Goal: Task Accomplishment & Management: Manage account settings

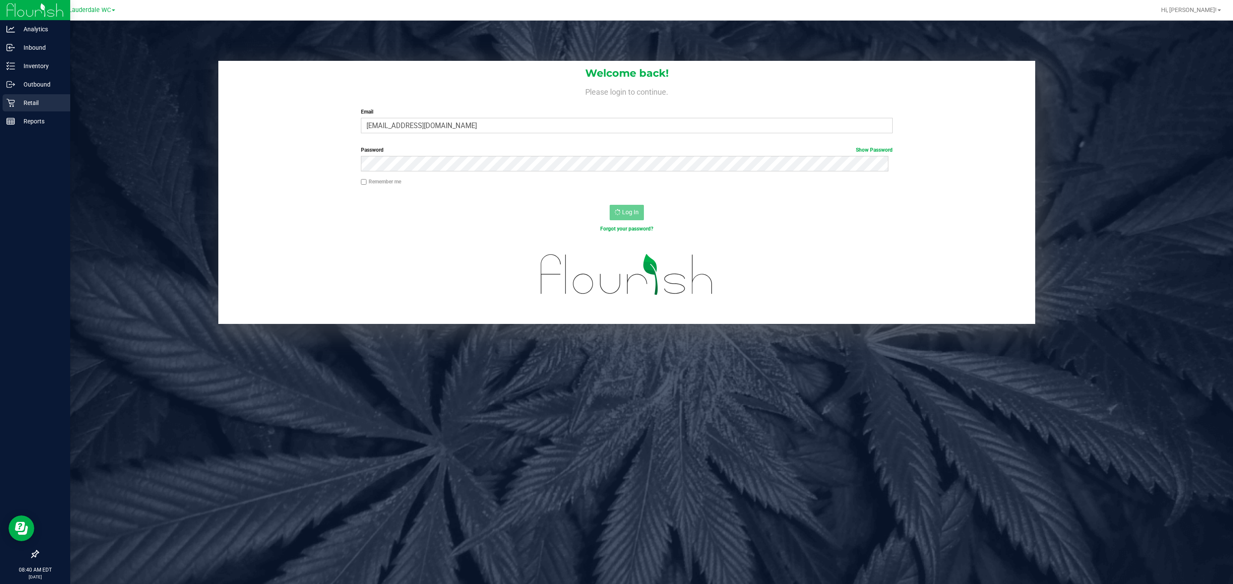
click at [37, 98] on p "Retail" at bounding box center [40, 103] width 51 height 10
click at [18, 94] on div "Retail" at bounding box center [37, 102] width 68 height 17
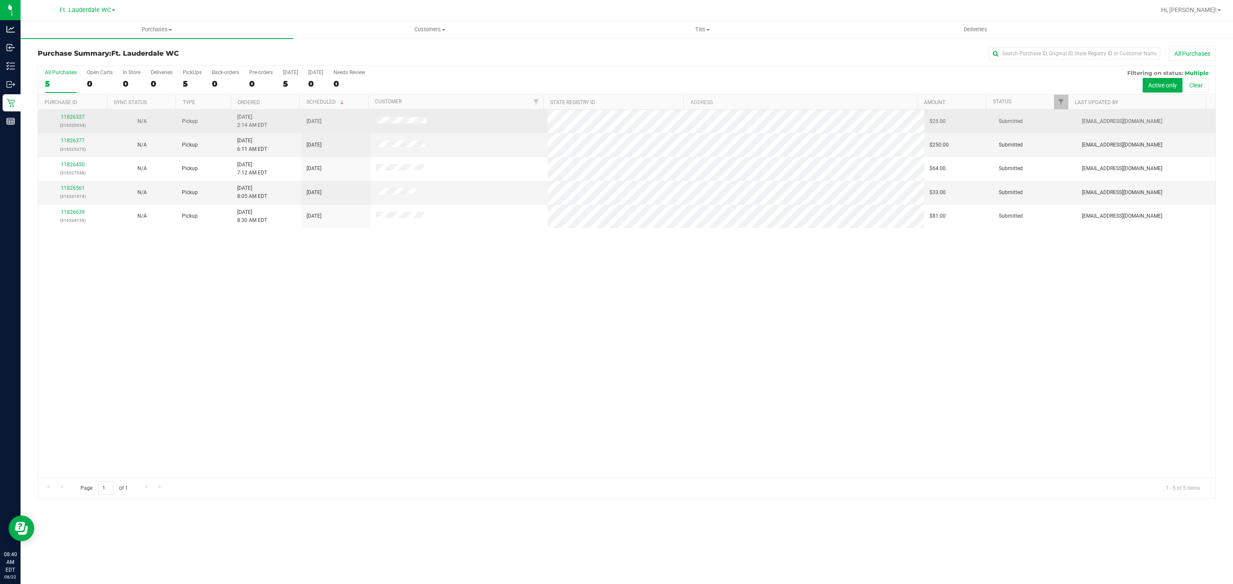
click at [74, 113] on div "11826327 (316520654)" at bounding box center [72, 121] width 59 height 16
click at [72, 116] on link "11826327" at bounding box center [73, 117] width 24 height 6
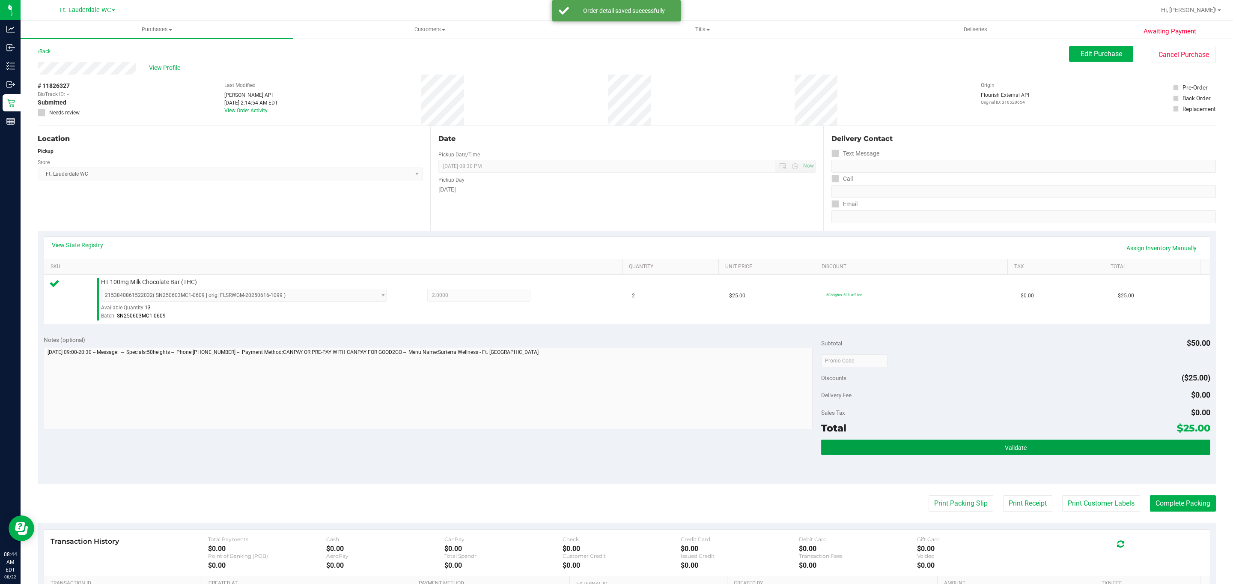
click at [1034, 454] on button "Validate" at bounding box center [1015, 446] width 389 height 15
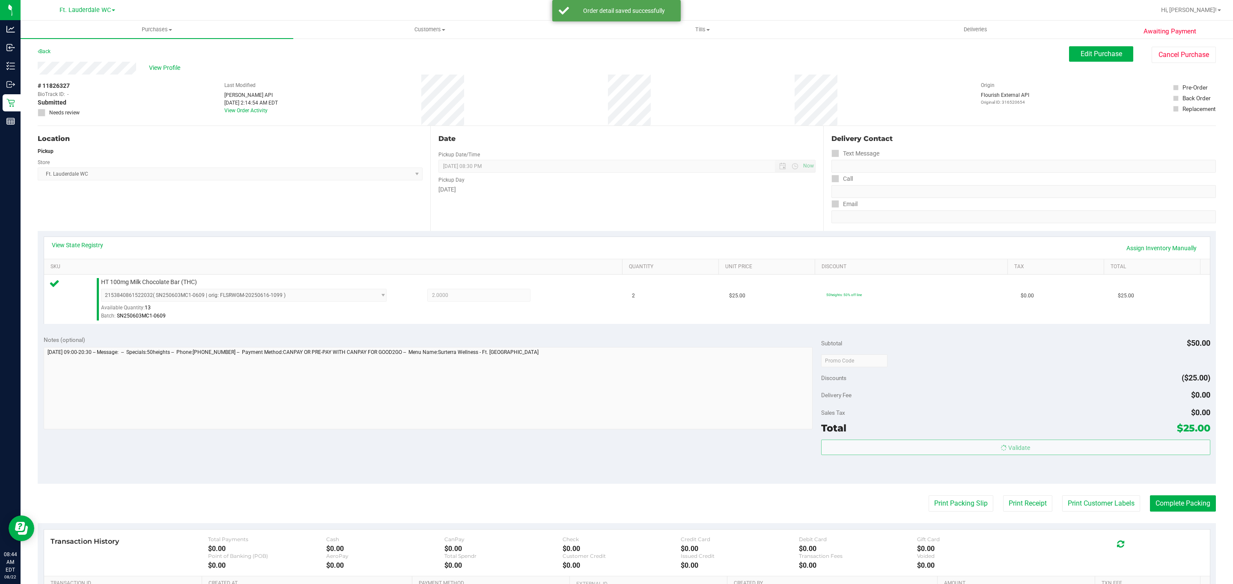
scroll to position [119, 0]
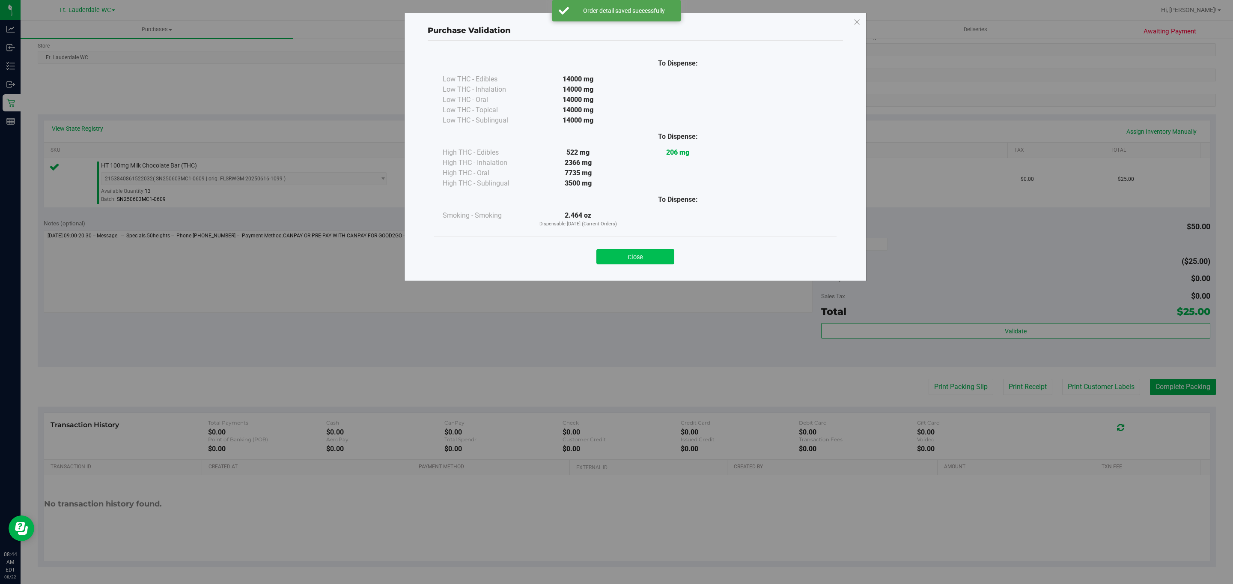
click at [646, 263] on button "Close" at bounding box center [636, 256] width 78 height 15
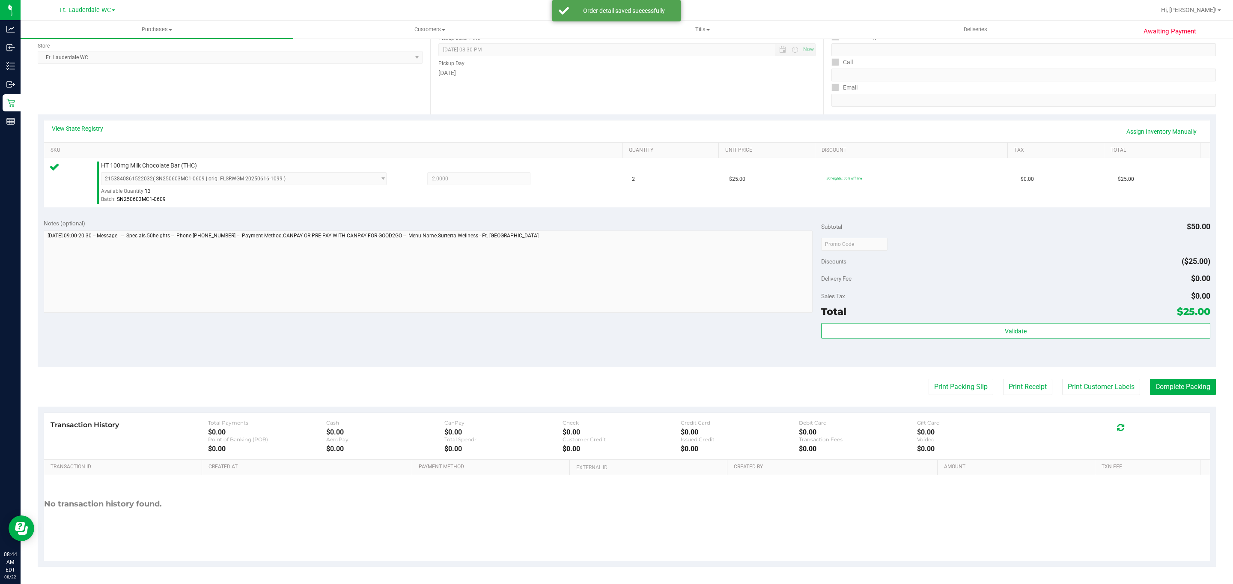
click at [962, 413] on div "Transaction History Total Payments $0.00 Cash $0.00 CanPay $0.00 Check $0.00 Cr…" at bounding box center [627, 436] width 1166 height 47
click at [947, 387] on button "Print Packing Slip" at bounding box center [961, 387] width 65 height 16
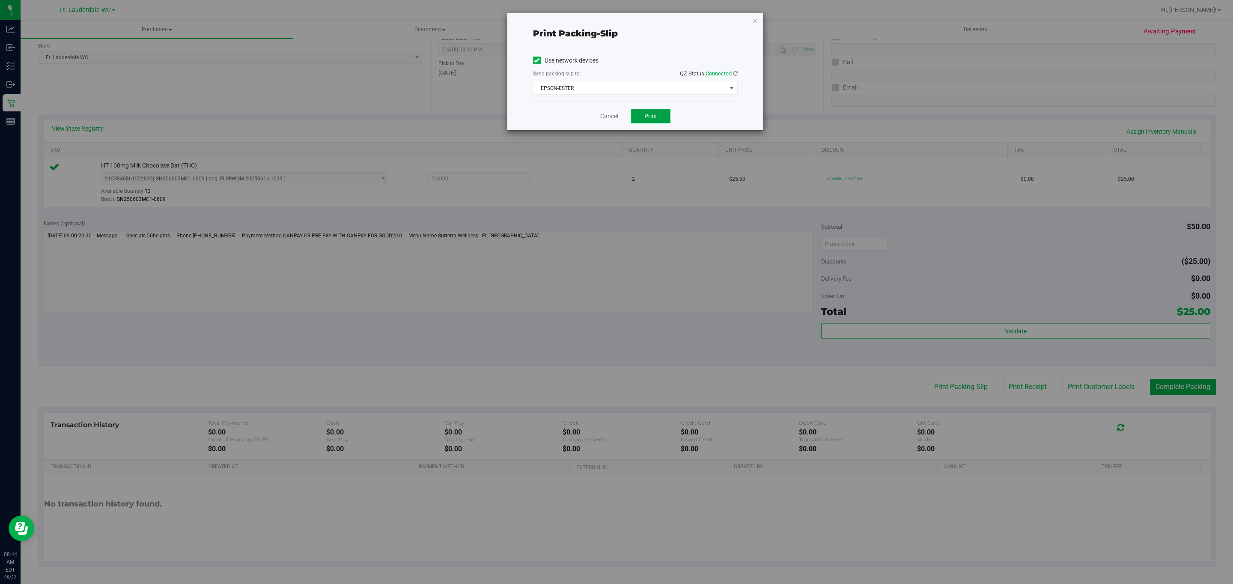
click at [638, 121] on button "Print" at bounding box center [650, 116] width 39 height 15
click at [755, 21] on icon "button" at bounding box center [755, 20] width 6 height 10
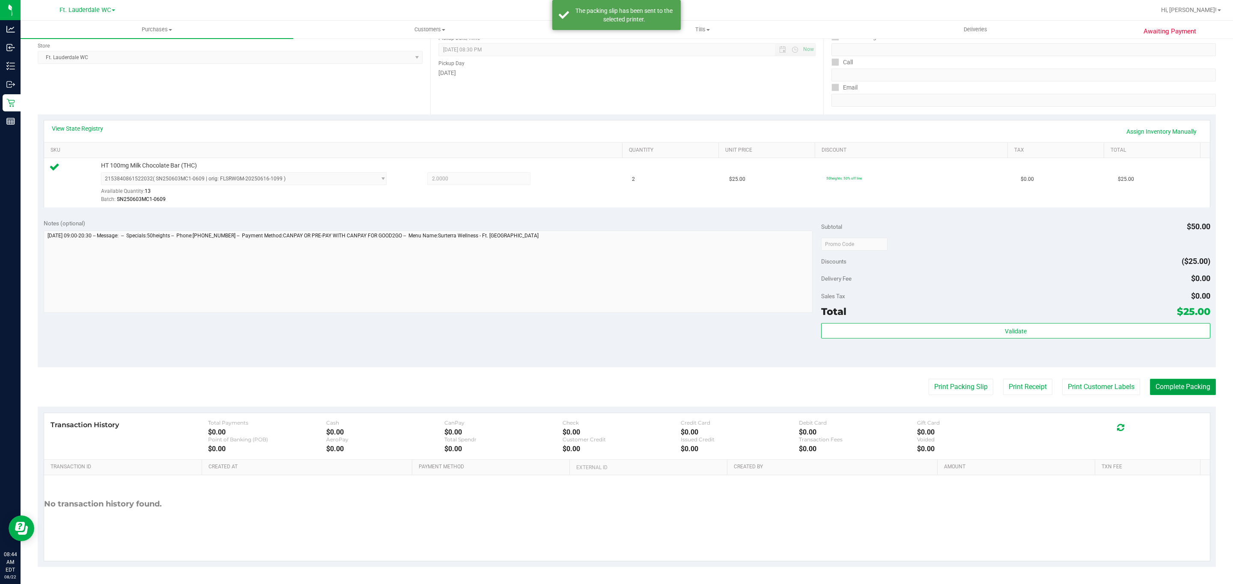
click at [1195, 379] on button "Complete Packing" at bounding box center [1183, 387] width 66 height 16
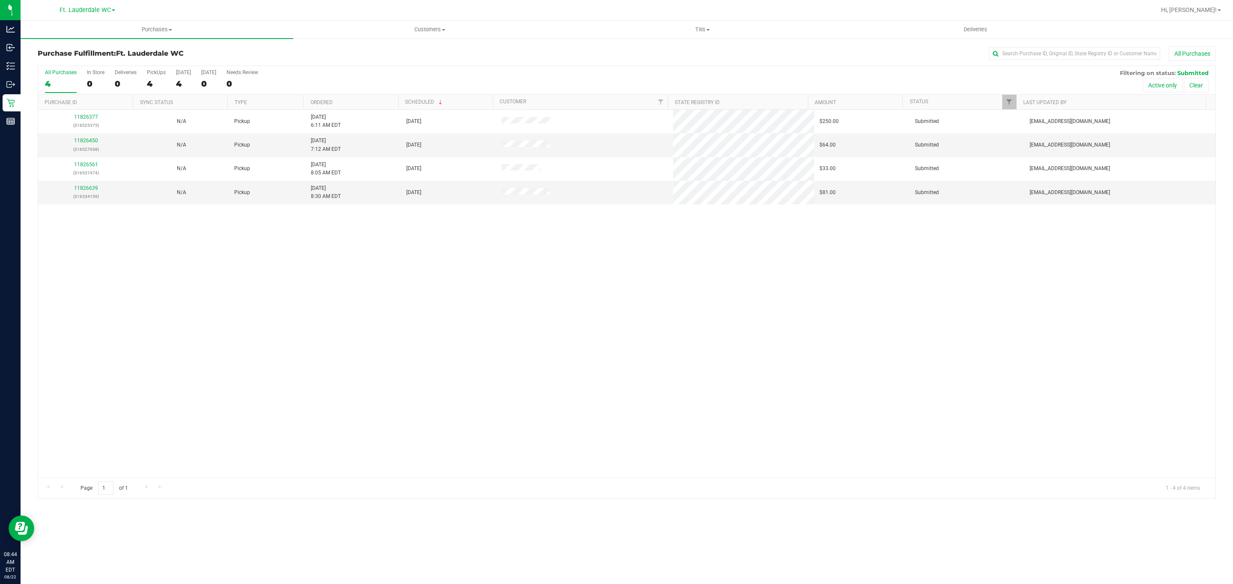
click at [670, 445] on div "11826377 (316525375) N/A Pickup 8/22/2025 6:11 AM EDT 8/22/2025 $250.00 Submitt…" at bounding box center [627, 294] width 1178 height 368
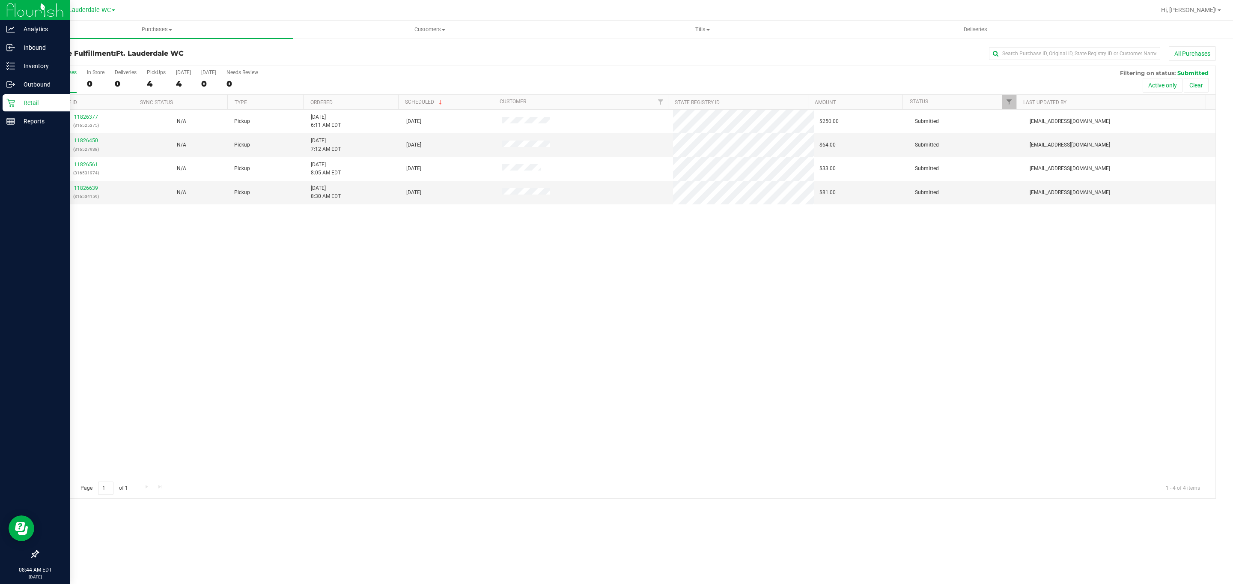
click at [17, 102] on p "Retail" at bounding box center [40, 103] width 51 height 10
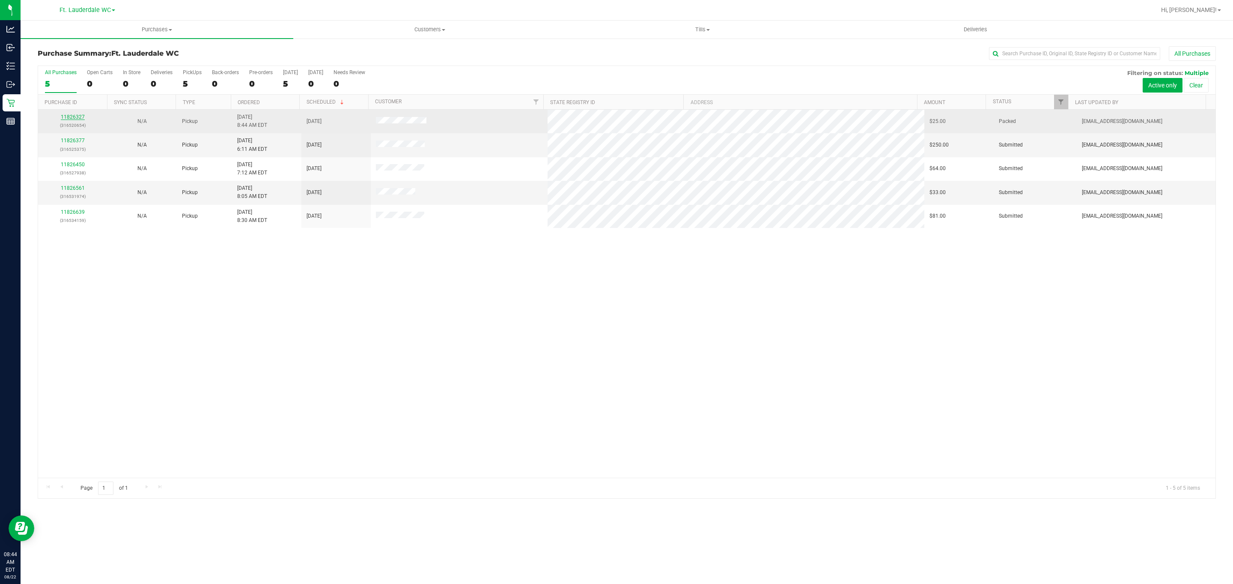
click at [75, 116] on link "11826327" at bounding box center [73, 117] width 24 height 6
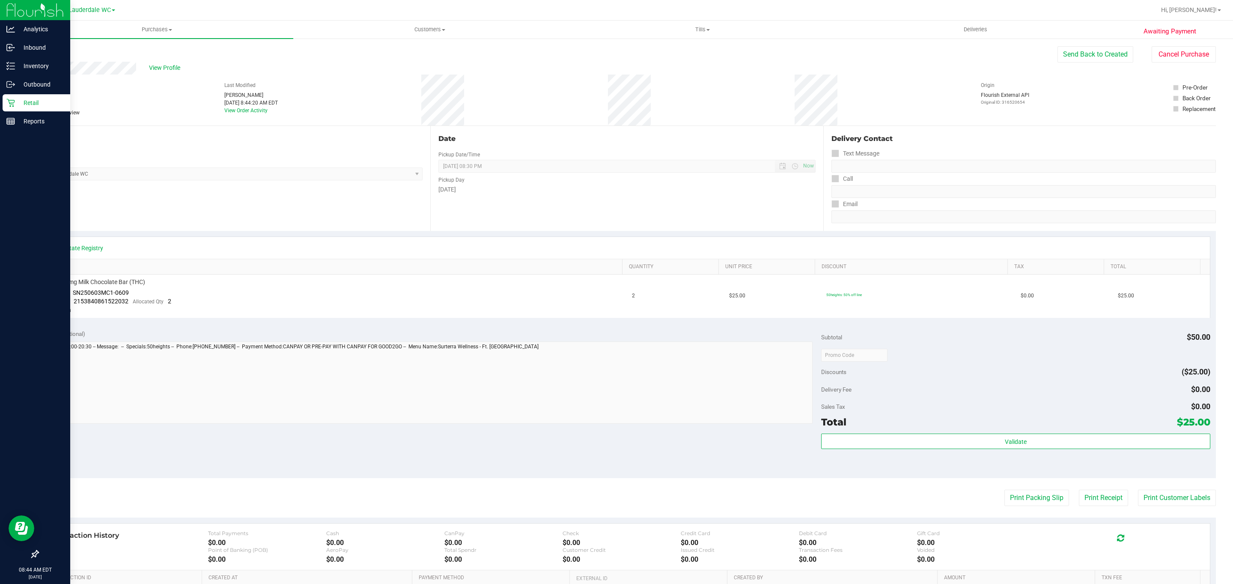
click at [9, 106] on icon at bounding box center [10, 103] width 9 height 9
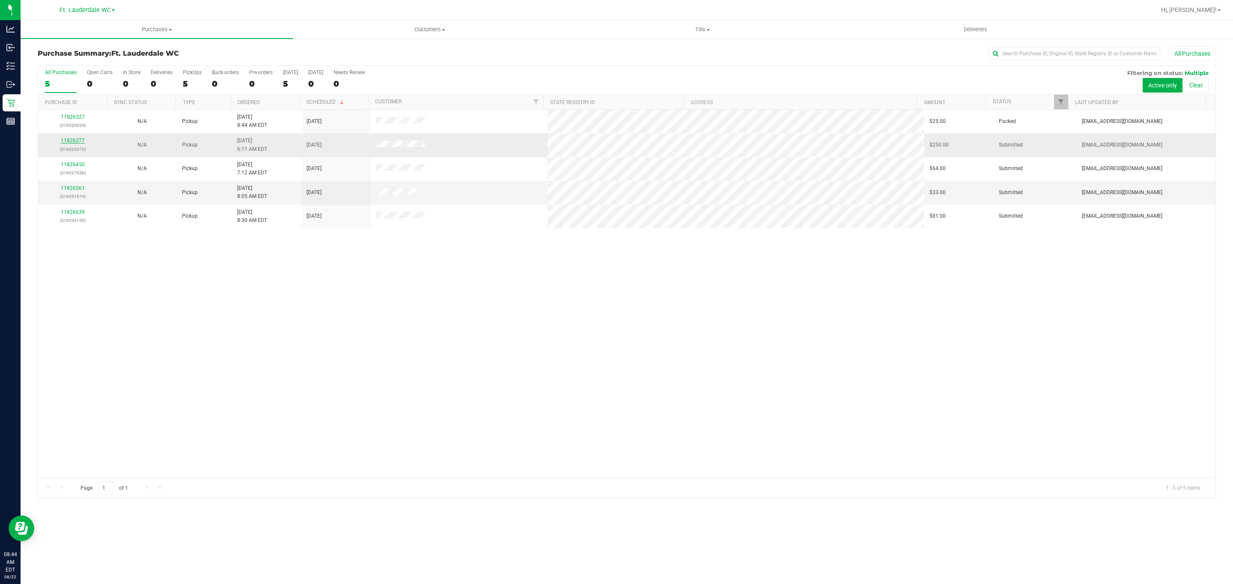
click at [80, 142] on link "11826377" at bounding box center [73, 140] width 24 height 6
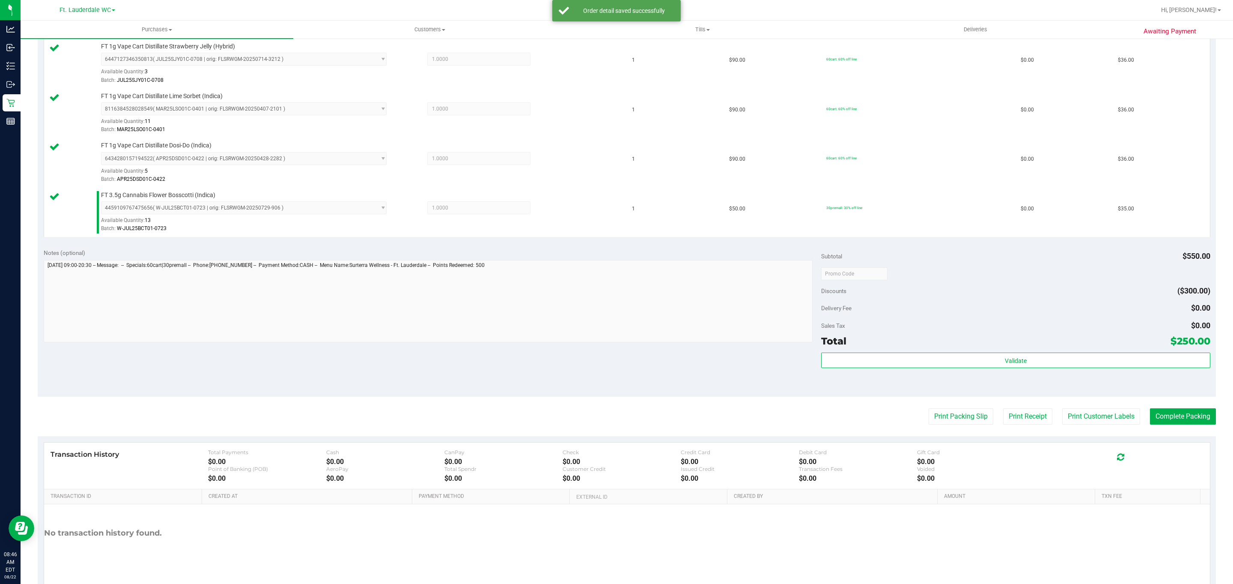
scroll to position [383, 0]
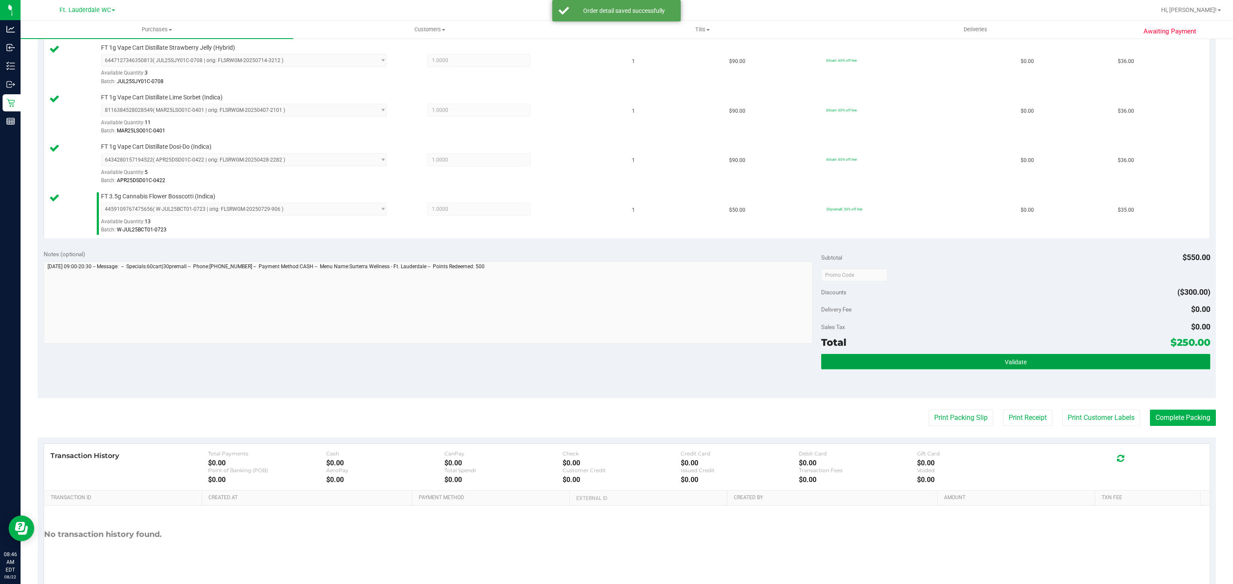
click at [1053, 361] on button "Validate" at bounding box center [1015, 361] width 389 height 15
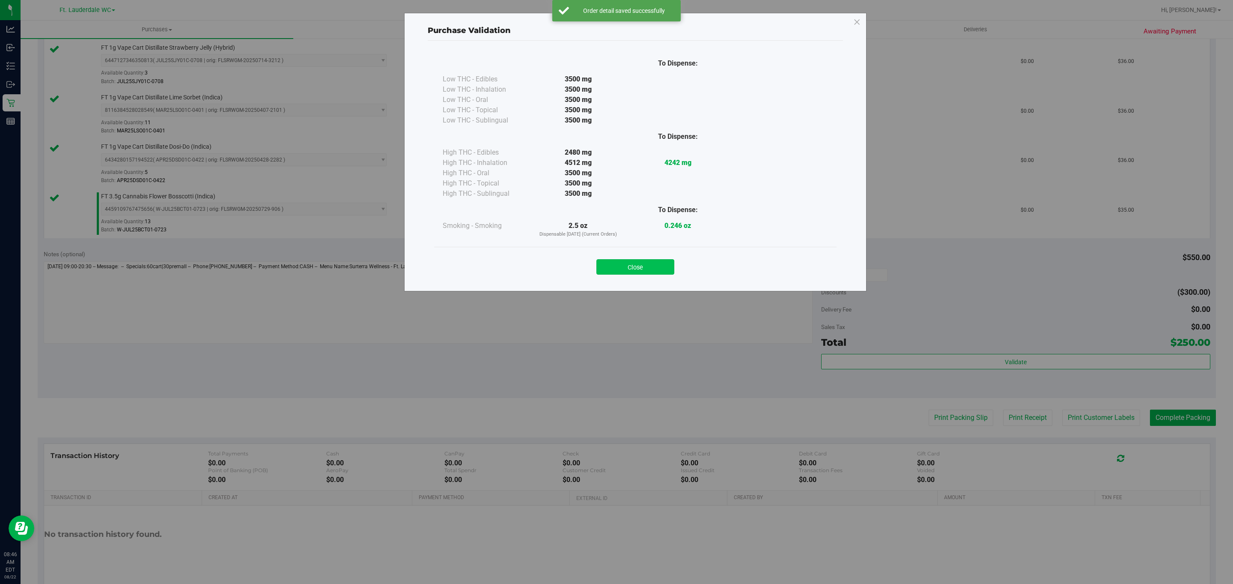
click at [639, 261] on button "Close" at bounding box center [636, 266] width 78 height 15
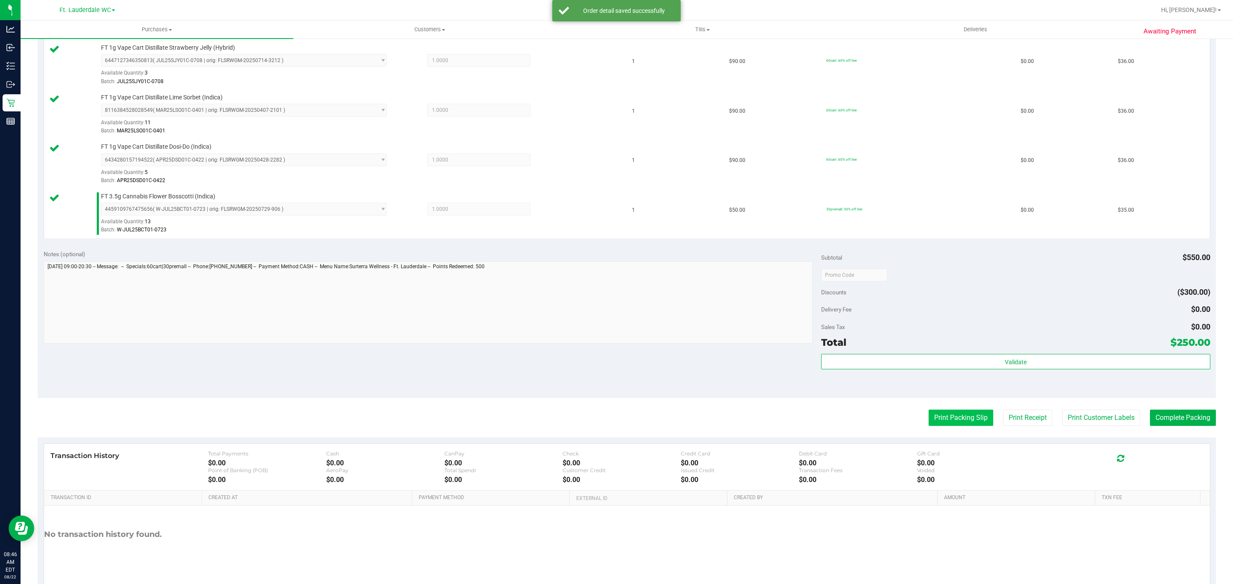
click at [951, 422] on button "Print Packing Slip" at bounding box center [961, 417] width 65 height 16
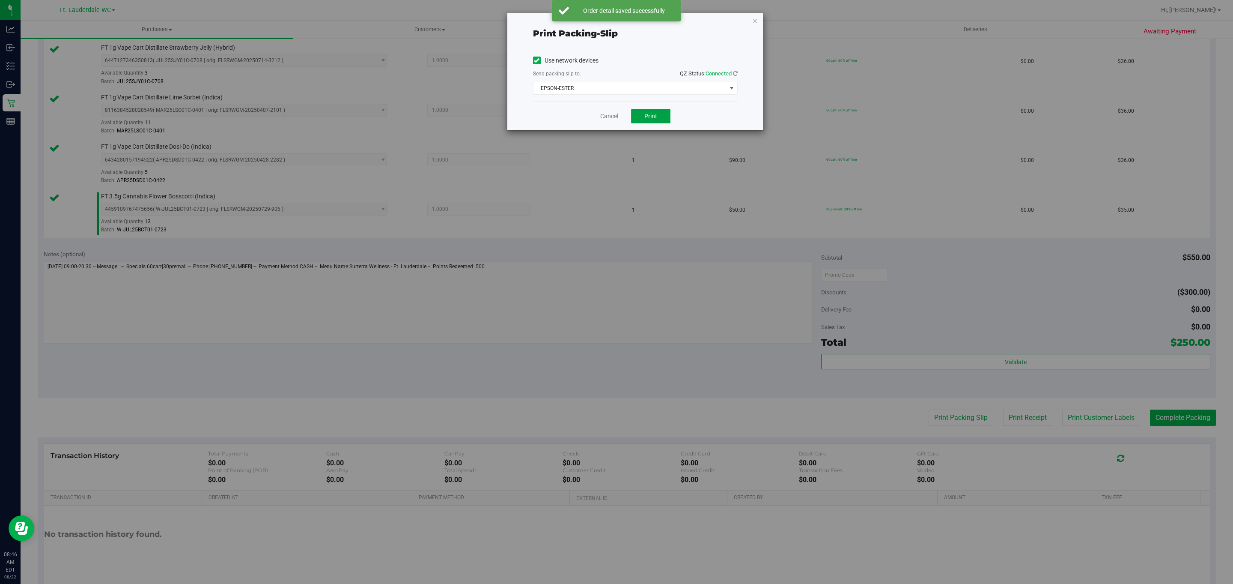
click at [660, 119] on button "Print" at bounding box center [650, 116] width 39 height 15
click at [757, 18] on icon "button" at bounding box center [755, 20] width 6 height 10
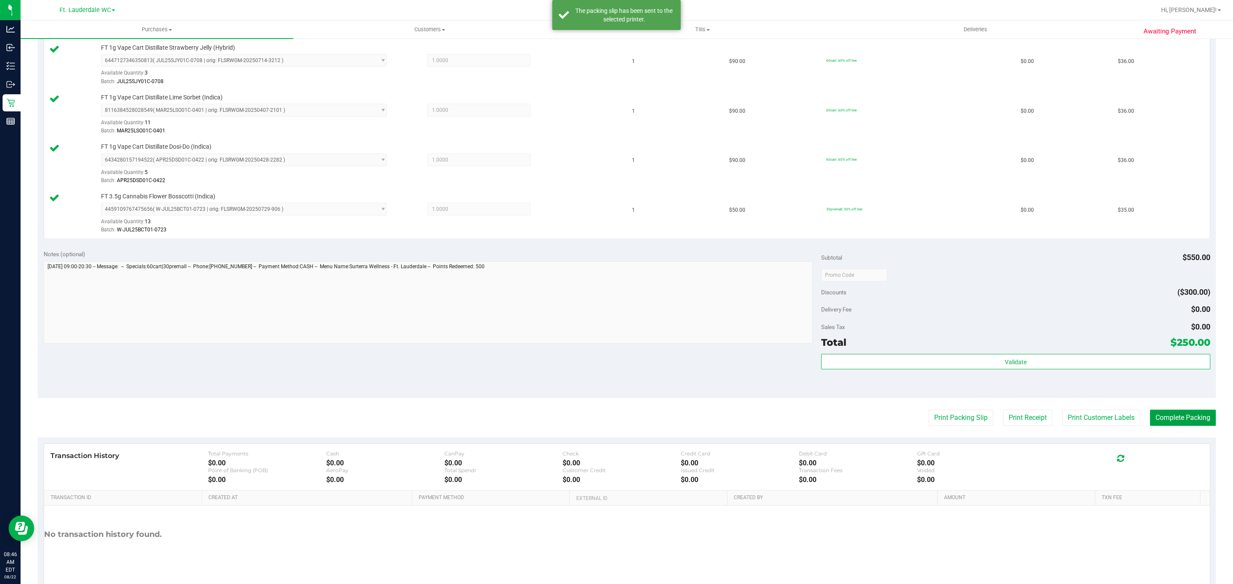
click at [1180, 423] on button "Complete Packing" at bounding box center [1183, 417] width 66 height 16
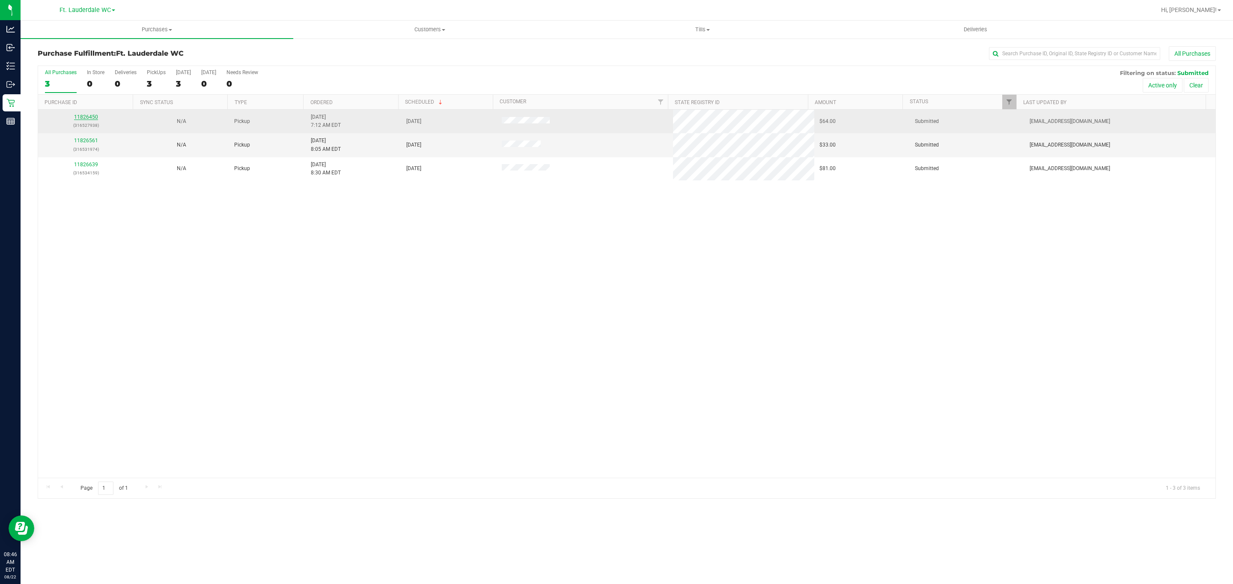
click at [93, 116] on link "11826450" at bounding box center [86, 117] width 24 height 6
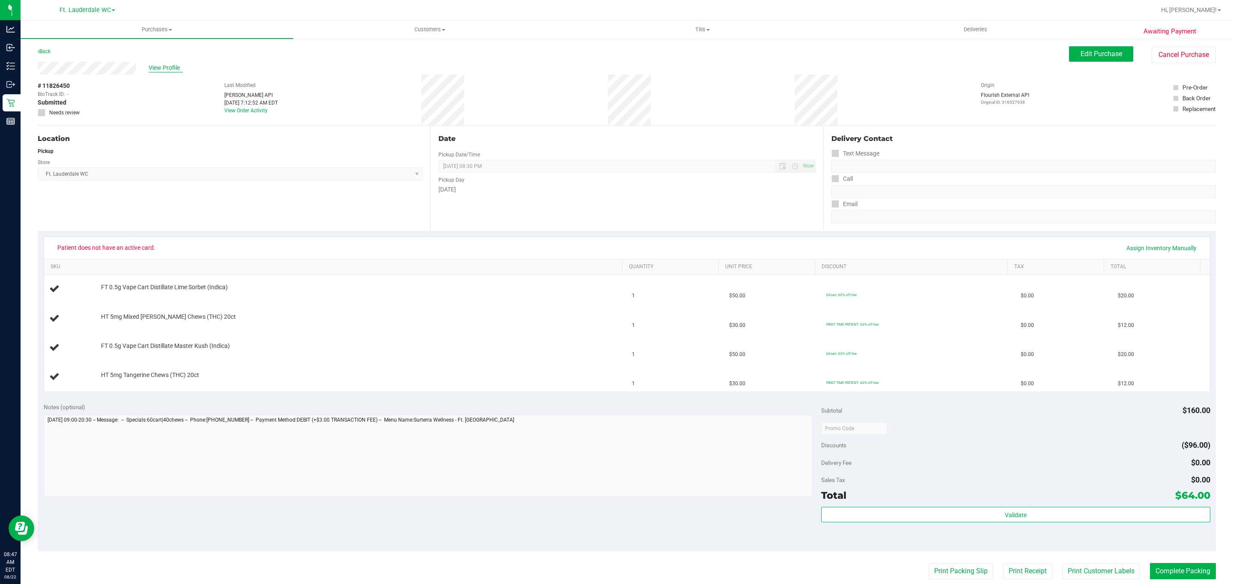
click at [160, 67] on span "View Profile" at bounding box center [166, 67] width 34 height 9
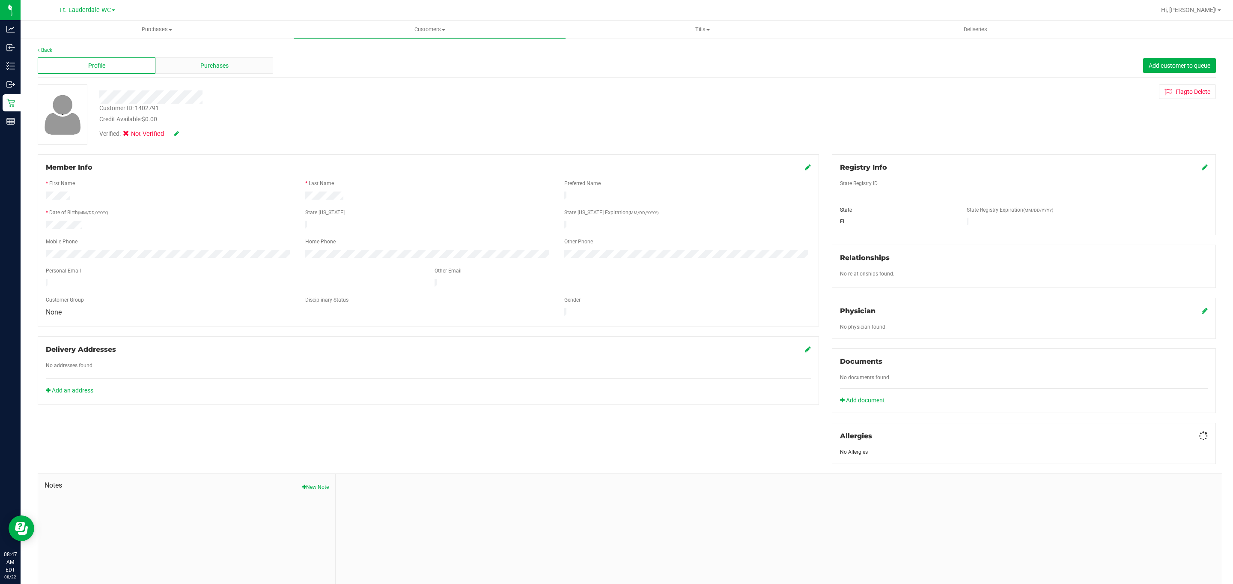
click at [189, 58] on div "Purchases" at bounding box center [214, 65] width 118 height 16
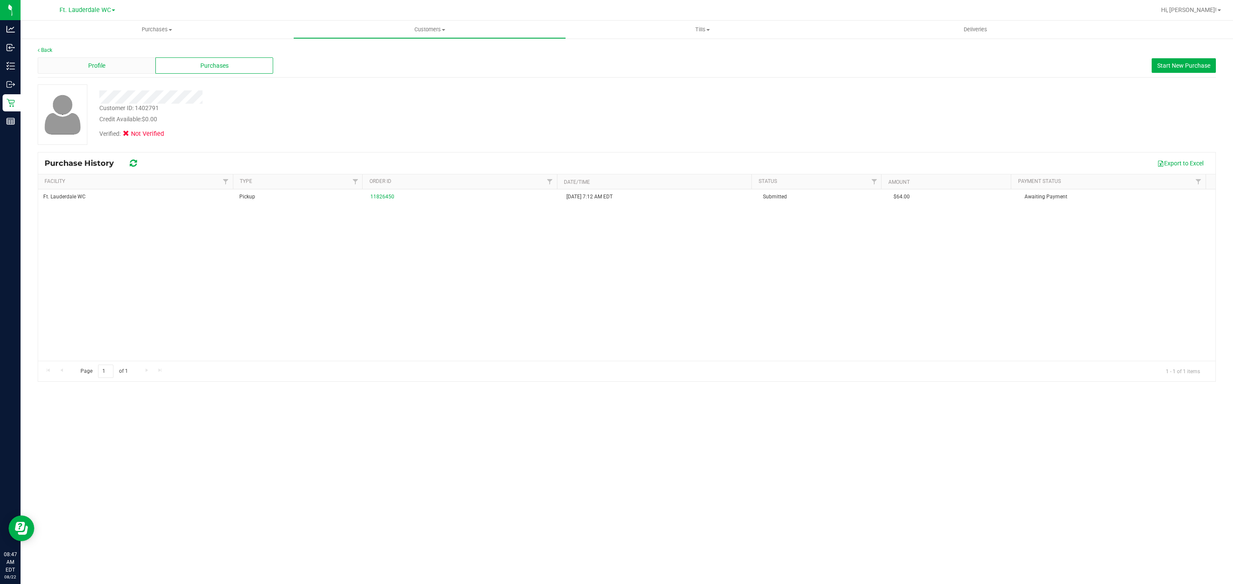
click at [133, 58] on div "Profile" at bounding box center [97, 65] width 118 height 16
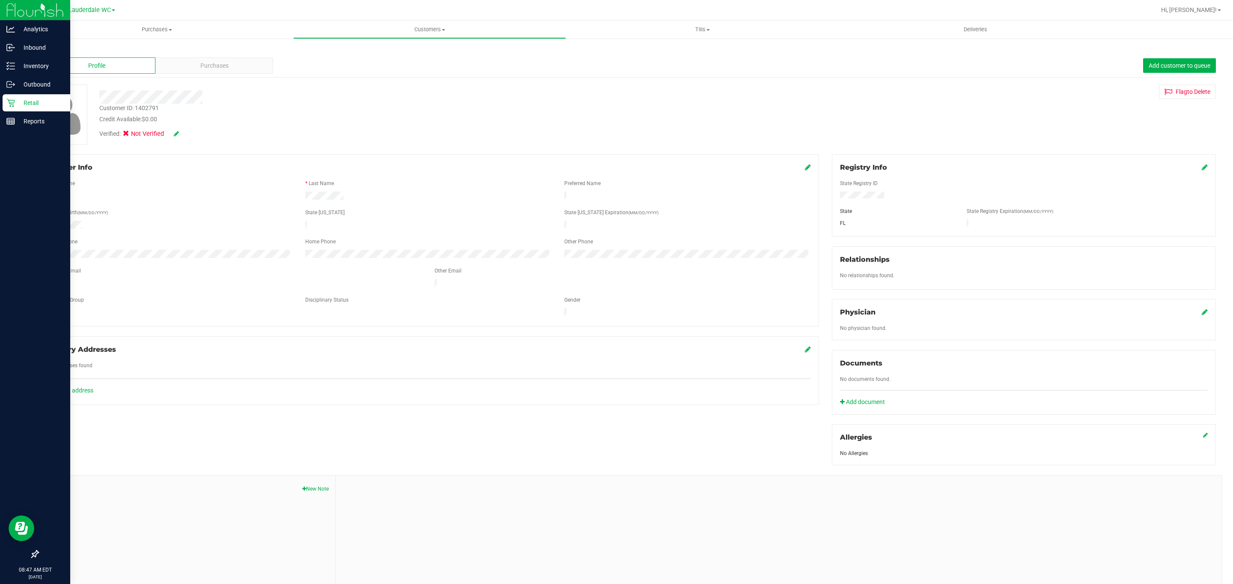
click at [40, 105] on p "Retail" at bounding box center [40, 103] width 51 height 10
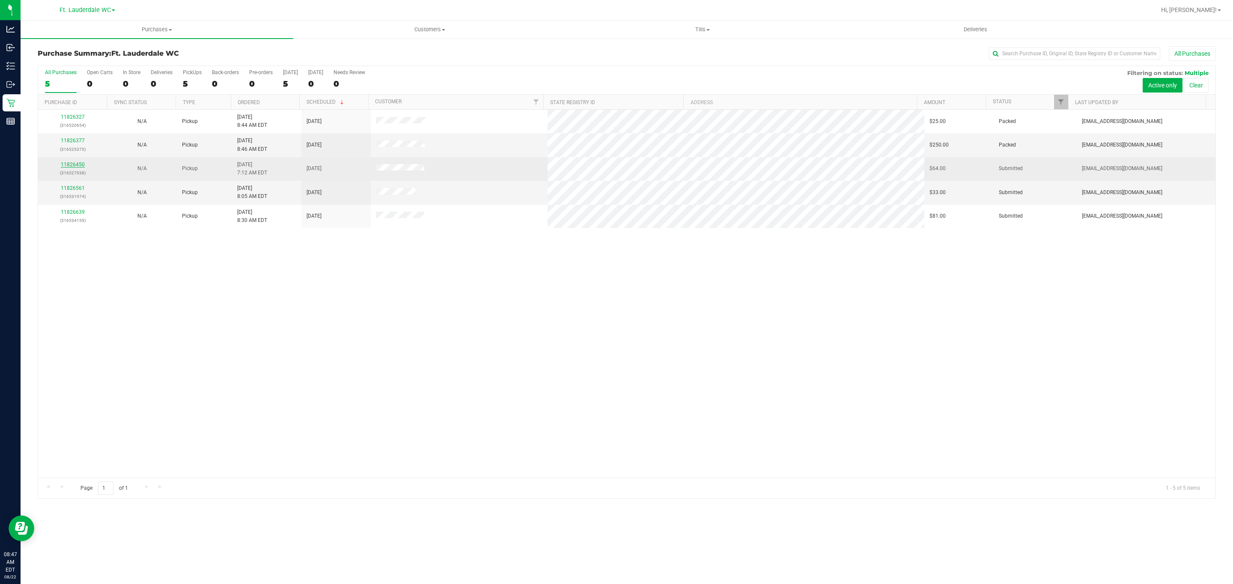
click at [62, 167] on link "11826450" at bounding box center [73, 164] width 24 height 6
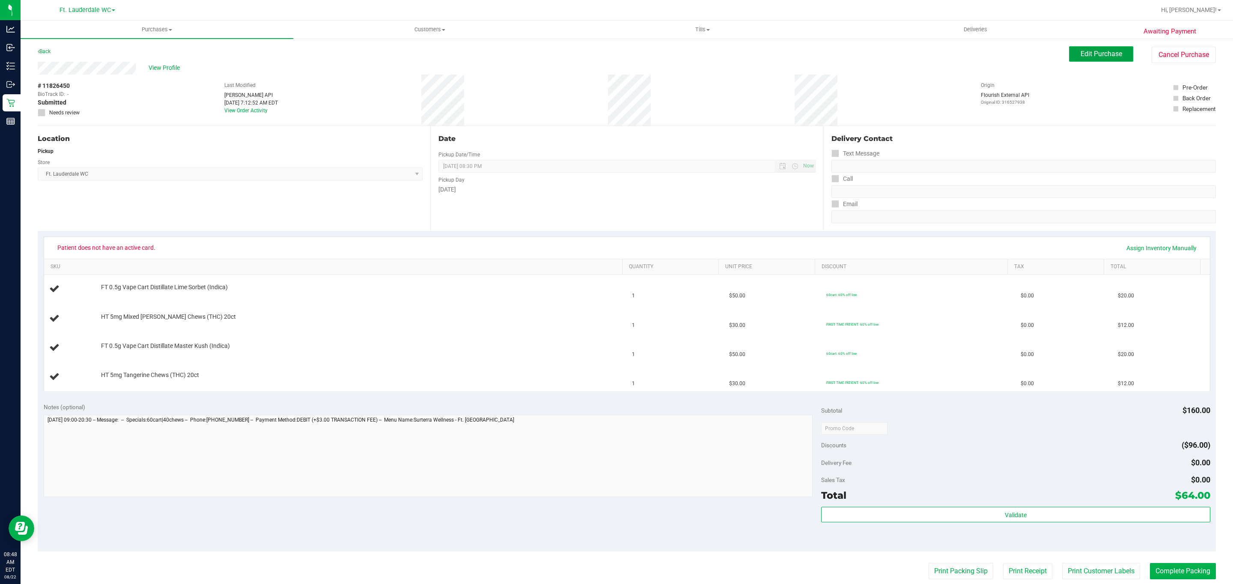
click at [1069, 55] on button "Edit Purchase" at bounding box center [1101, 53] width 64 height 15
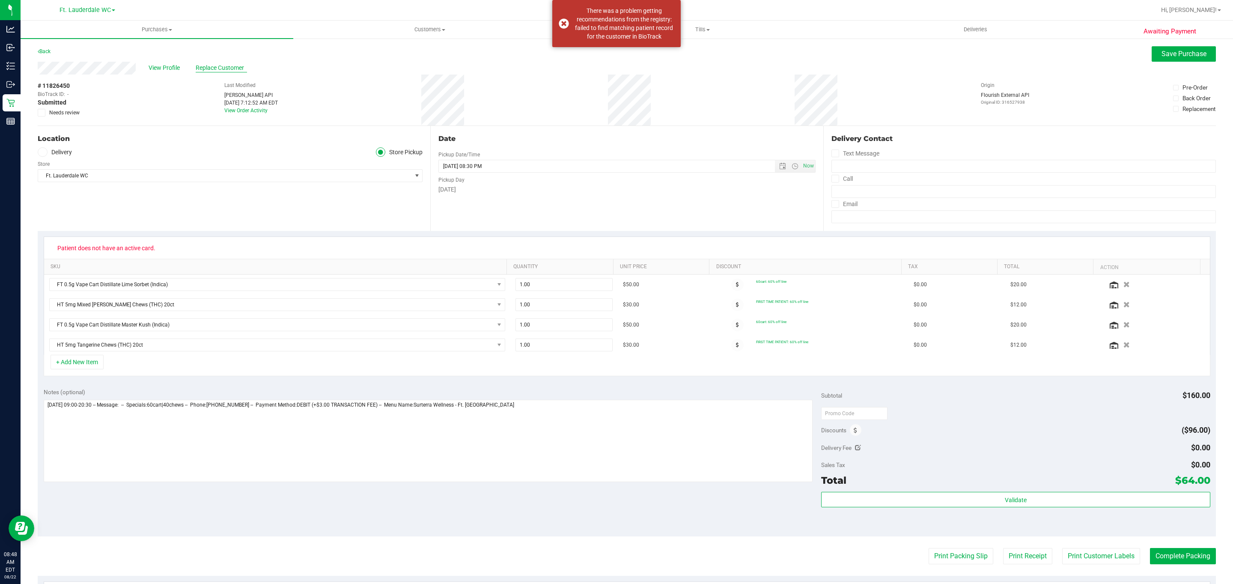
click at [209, 67] on span "Replace Customer" at bounding box center [221, 67] width 51 height 9
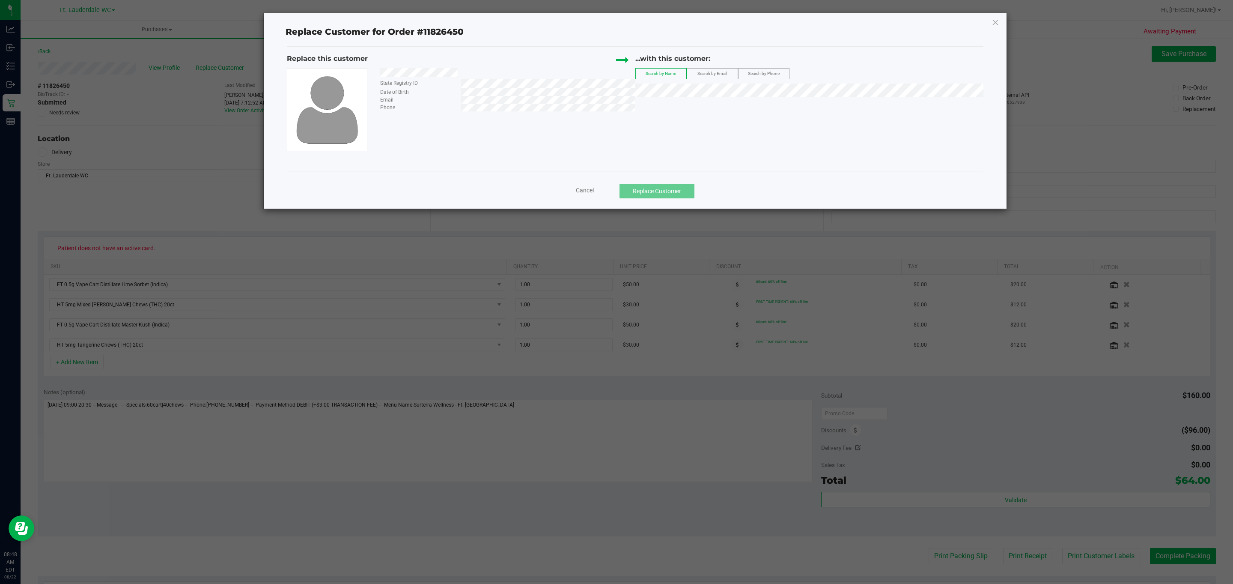
click at [721, 75] on span "Search by Email" at bounding box center [713, 73] width 30 height 5
click at [704, 111] on li "DANIELLE KOPPELMANN (drokopp@gmail.com)" at bounding box center [809, 106] width 347 height 12
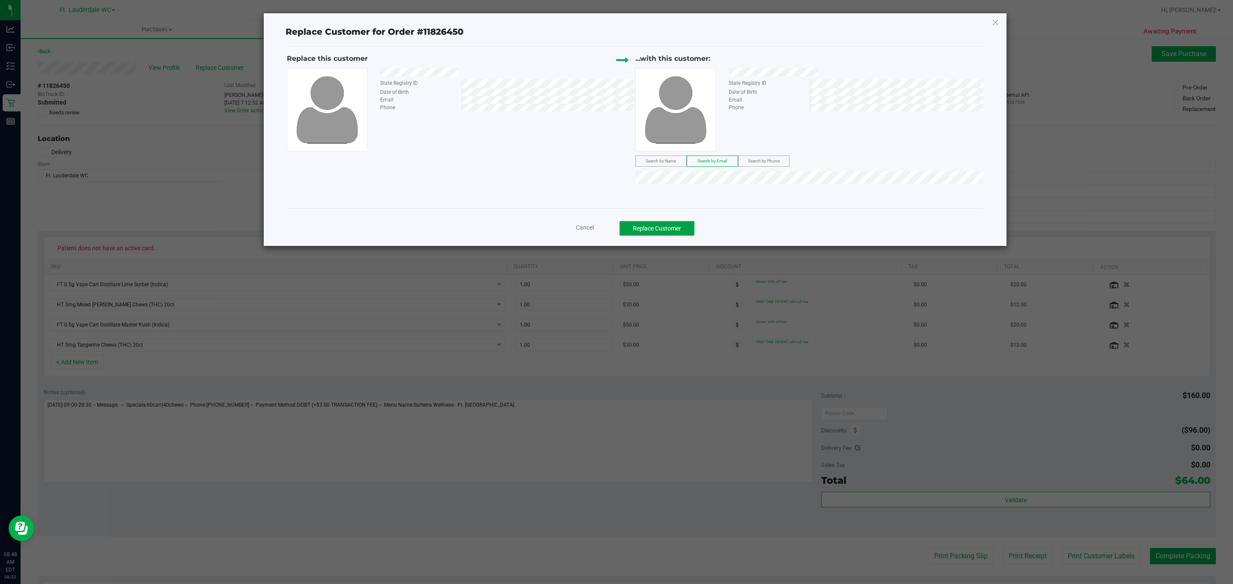
click at [657, 227] on button "Replace Customer" at bounding box center [657, 228] width 75 height 15
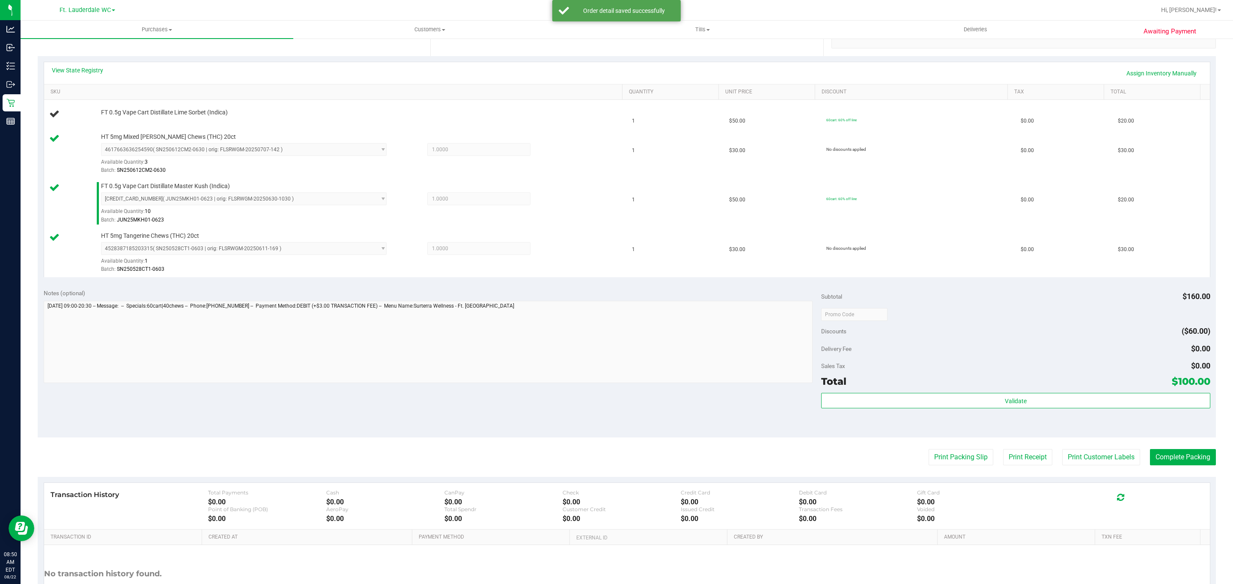
scroll to position [173, 0]
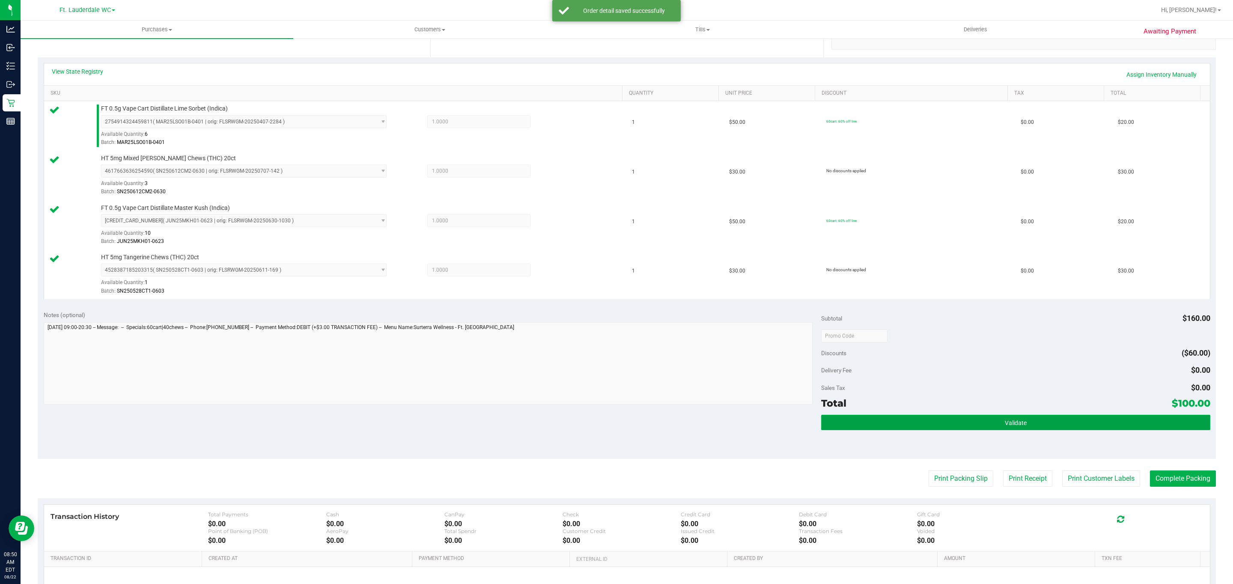
click at [1001, 430] on button "Validate" at bounding box center [1015, 422] width 389 height 15
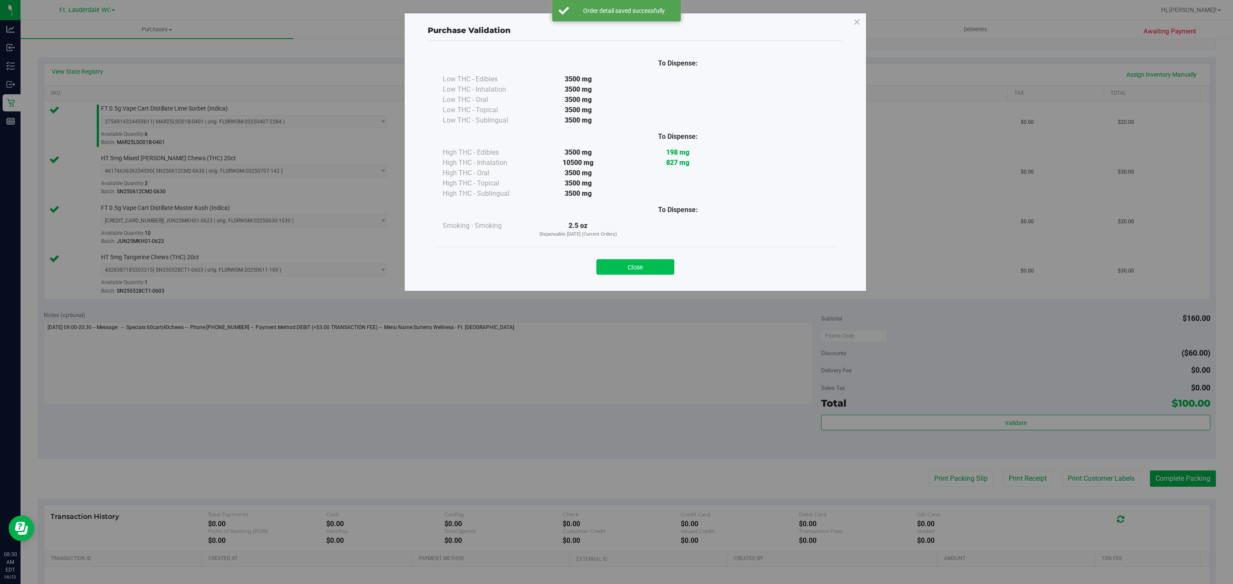
click at [641, 261] on button "Close" at bounding box center [636, 266] width 78 height 15
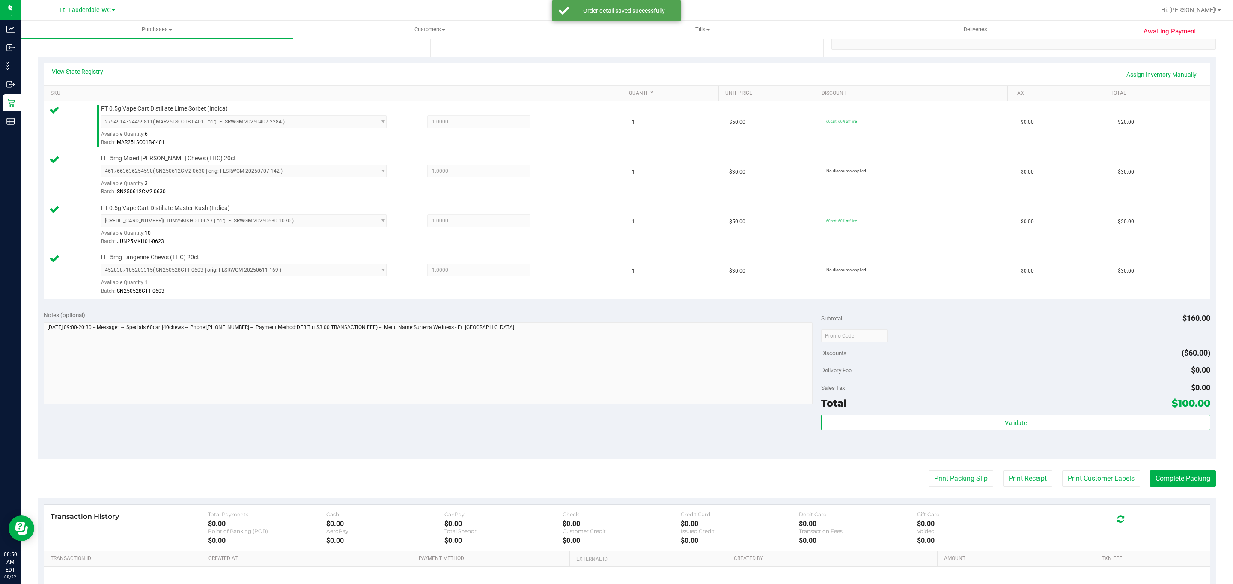
click at [940, 453] on div "Validate" at bounding box center [1015, 434] width 389 height 39
click at [950, 482] on button "Print Packing Slip" at bounding box center [961, 478] width 65 height 16
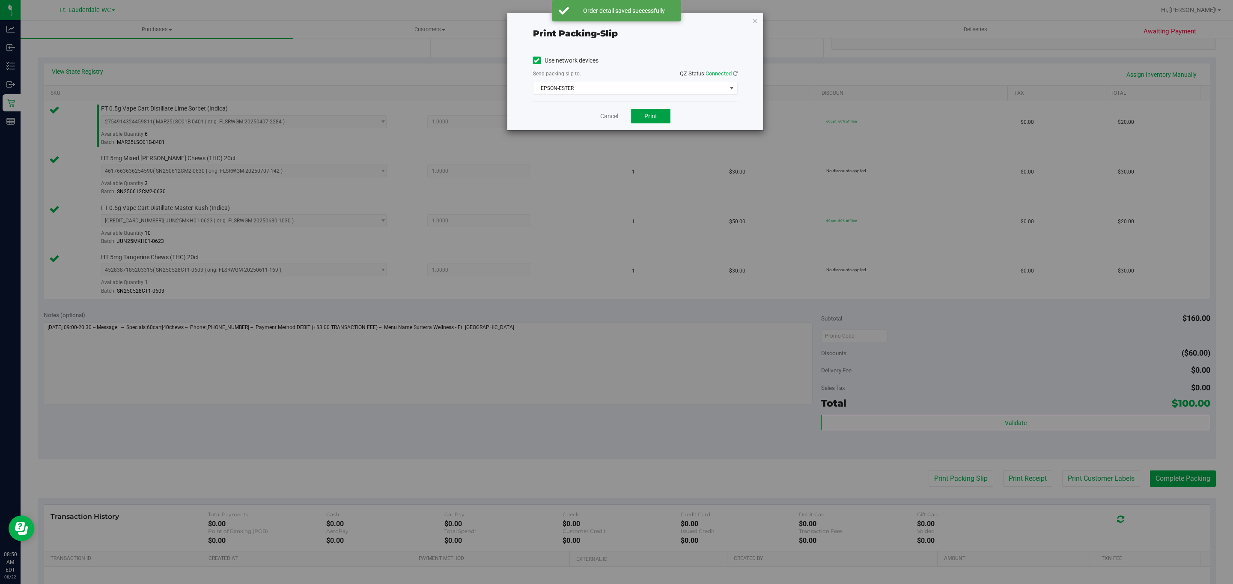
click at [651, 117] on span "Print" at bounding box center [651, 116] width 13 height 7
click at [757, 21] on icon "button" at bounding box center [755, 20] width 6 height 10
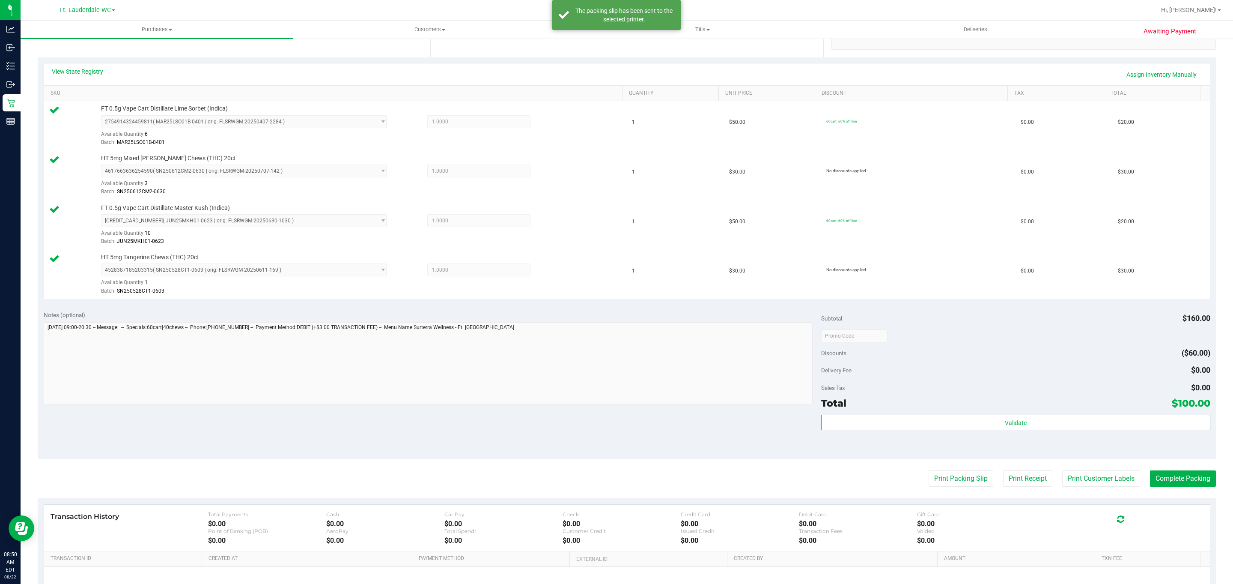
click at [1185, 459] on div "Notes (optional) Subtotal $160.00 Discounts ($60.00) Delivery Fee $0.00 Sales T…" at bounding box center [627, 381] width 1179 height 154
click at [1175, 485] on button "Complete Packing" at bounding box center [1183, 478] width 66 height 16
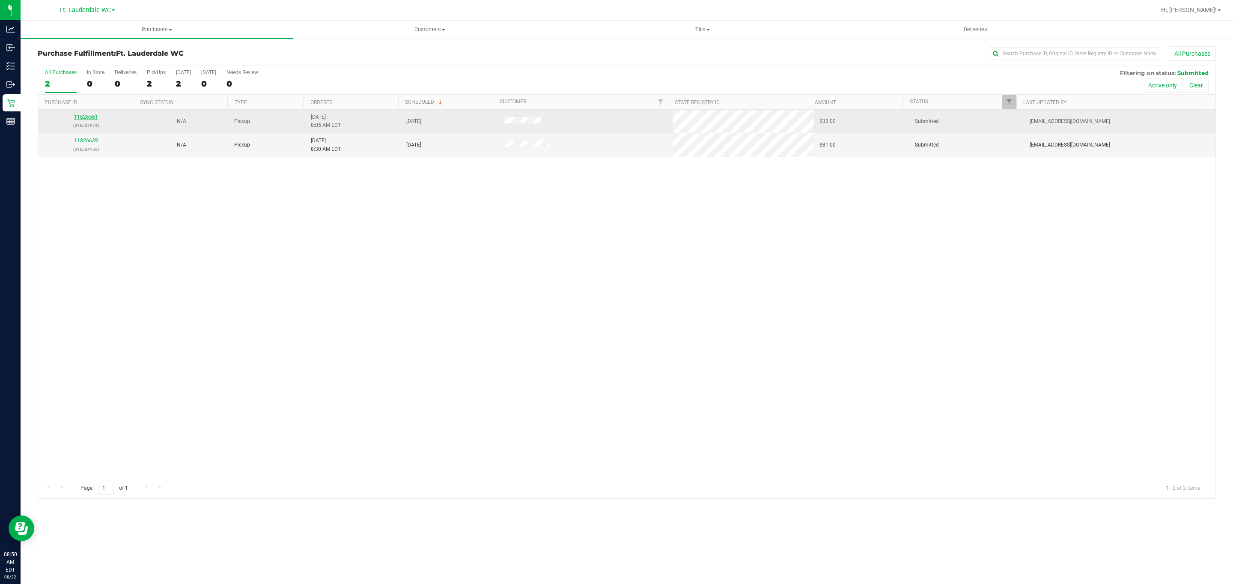
click at [89, 116] on link "11826561" at bounding box center [86, 117] width 24 height 6
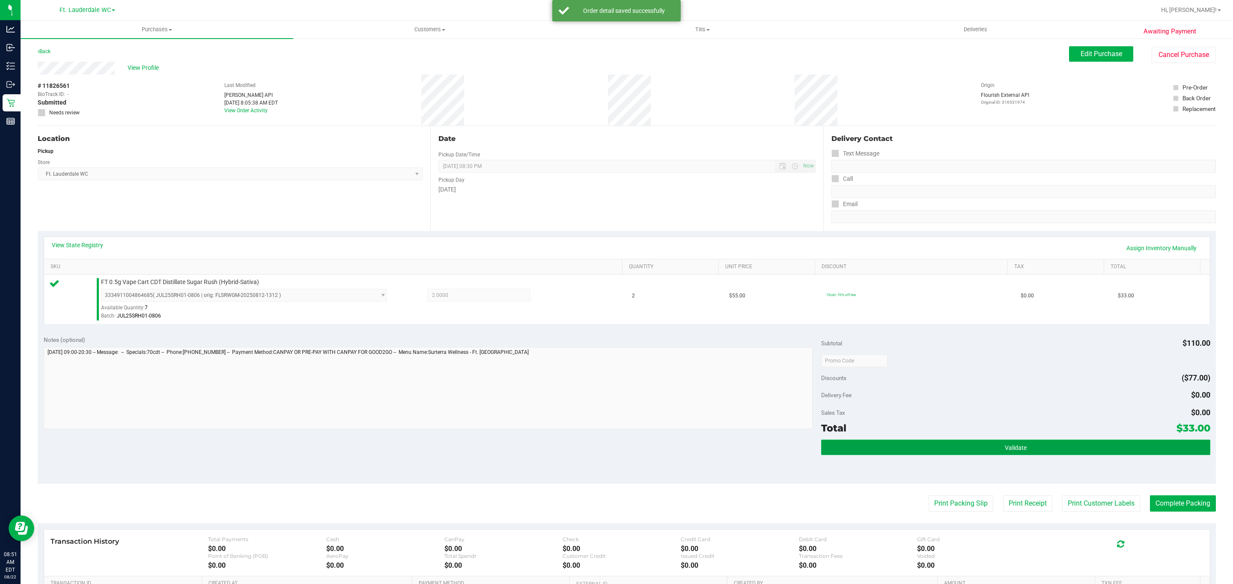
click at [982, 446] on button "Validate" at bounding box center [1015, 446] width 389 height 15
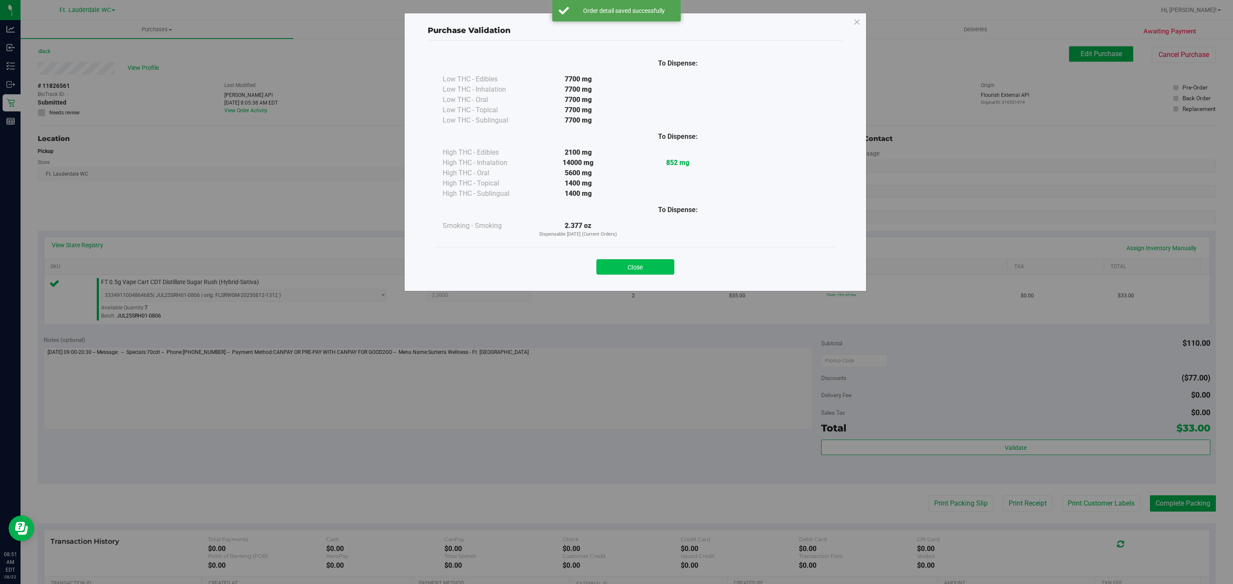
click at [617, 268] on button "Close" at bounding box center [636, 266] width 78 height 15
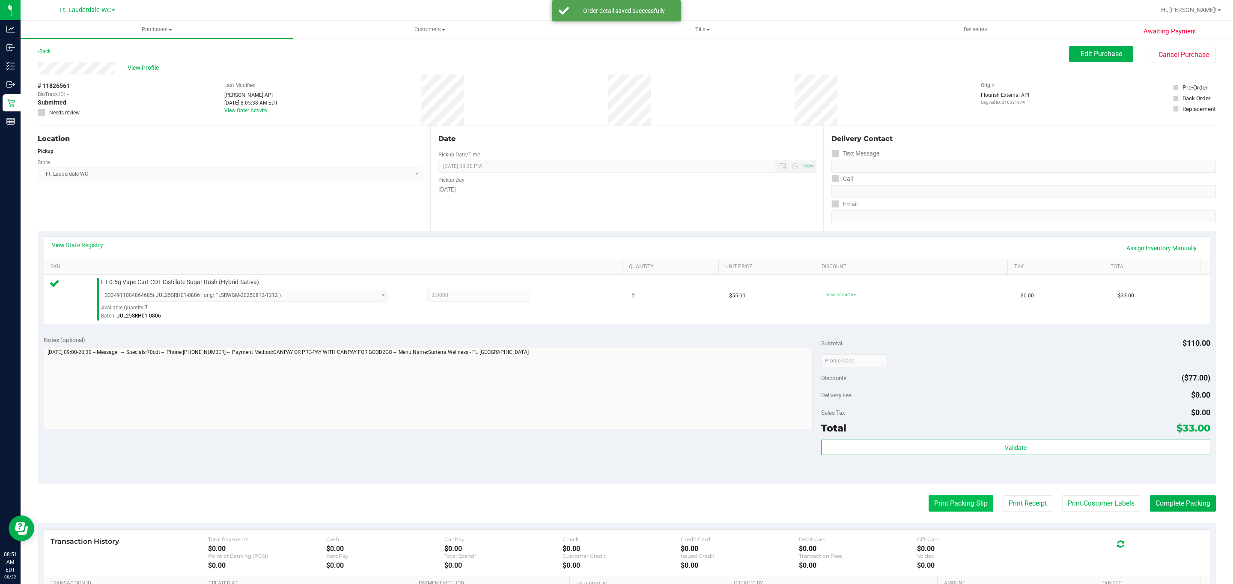
click at [949, 509] on button "Print Packing Slip" at bounding box center [961, 503] width 65 height 16
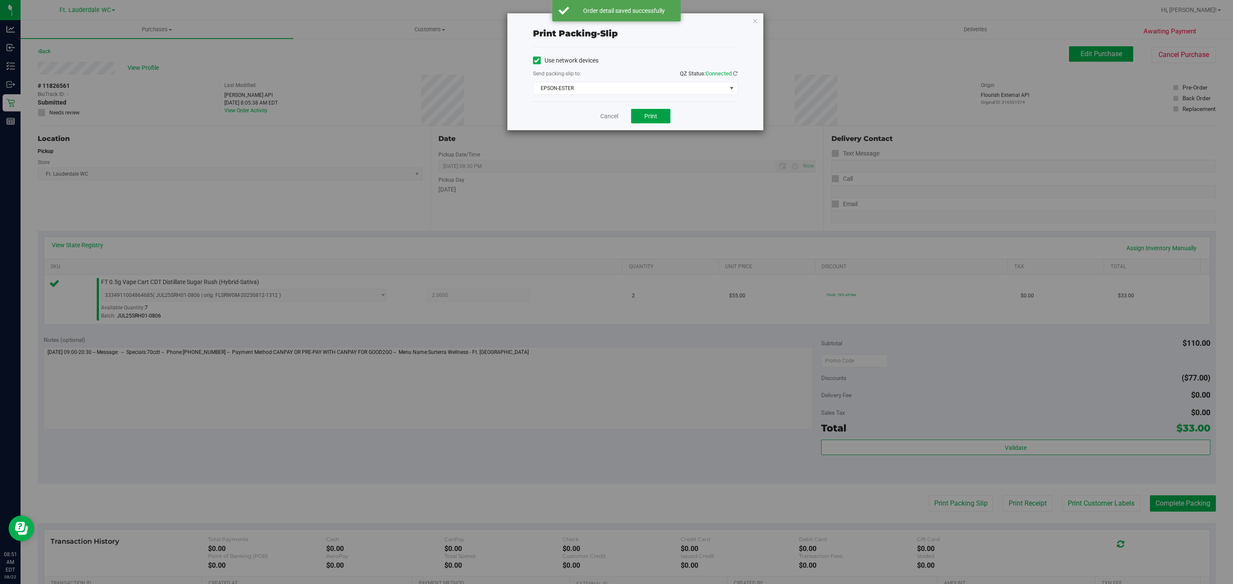
click at [668, 120] on button "Print" at bounding box center [650, 116] width 39 height 15
click at [755, 21] on icon "button" at bounding box center [755, 20] width 6 height 10
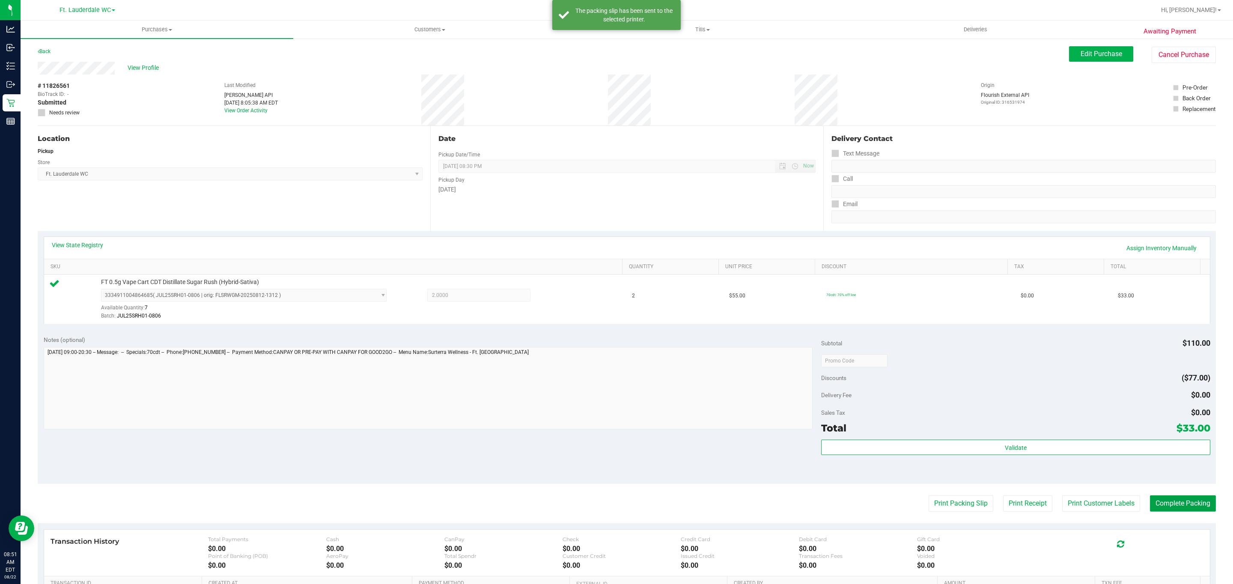
click at [1182, 504] on button "Complete Packing" at bounding box center [1183, 503] width 66 height 16
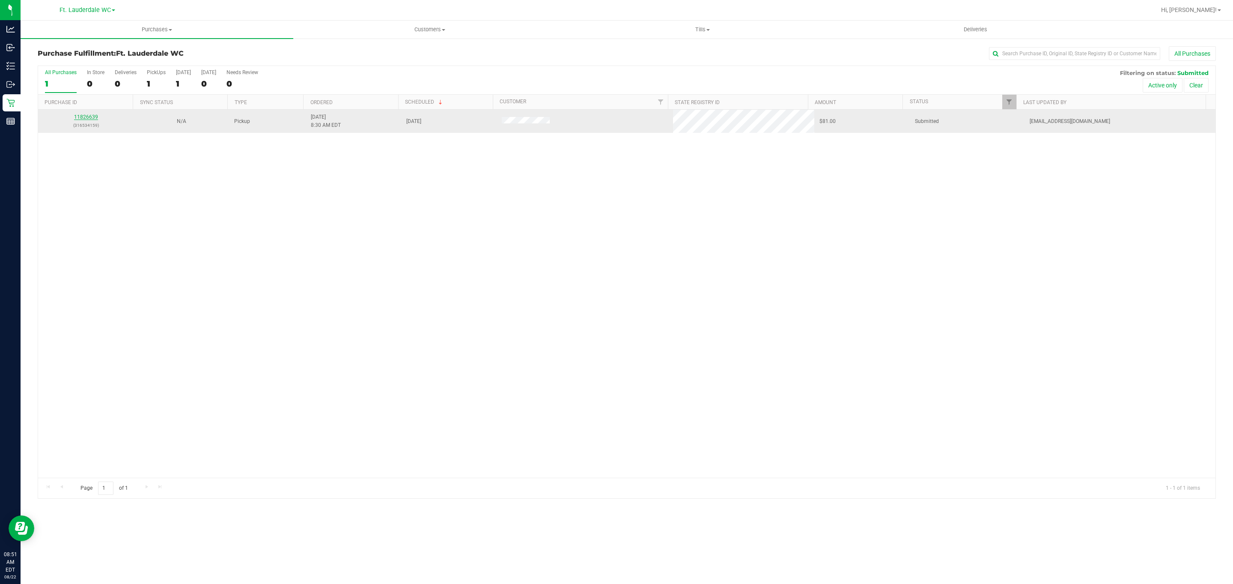
click at [94, 120] on link "11826639" at bounding box center [86, 117] width 24 height 6
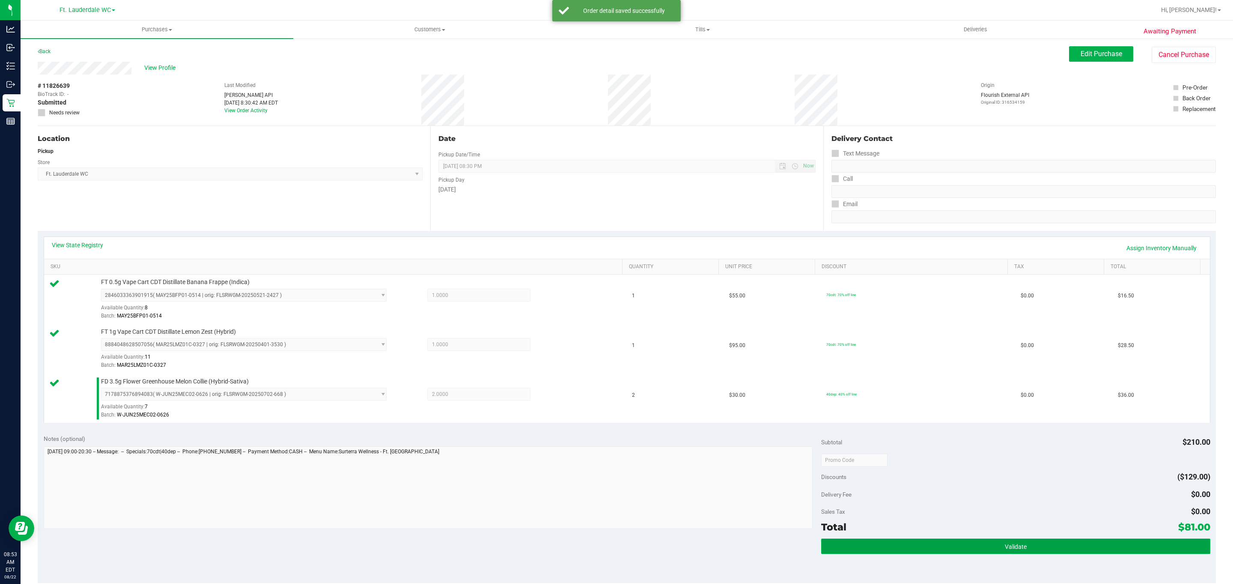
click at [1023, 552] on button "Validate" at bounding box center [1015, 545] width 389 height 15
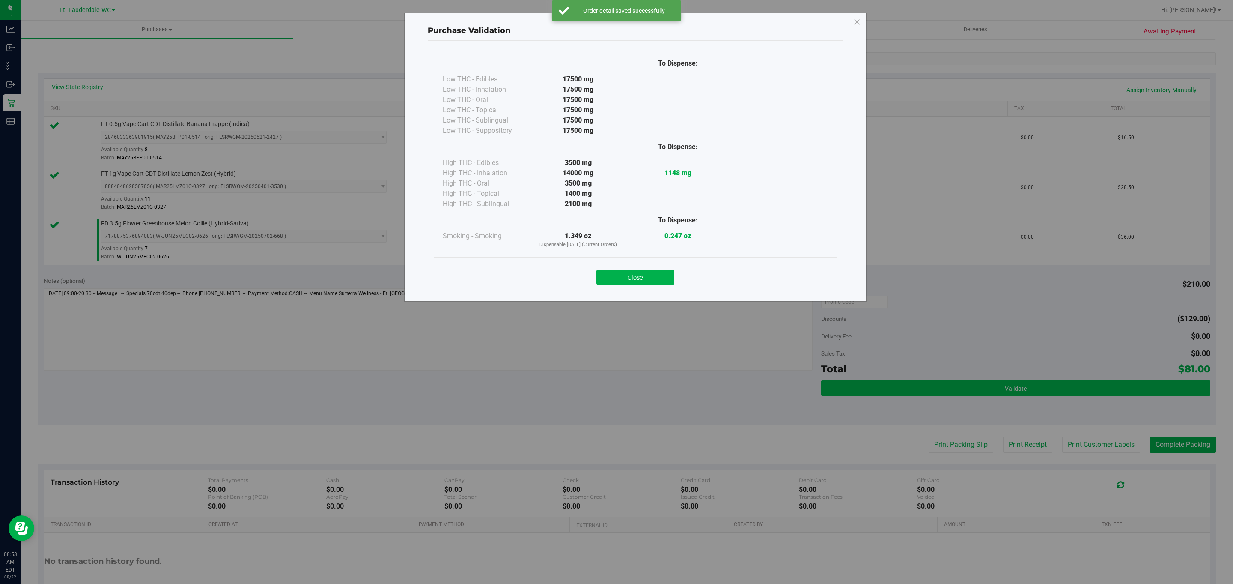
scroll to position [220, 0]
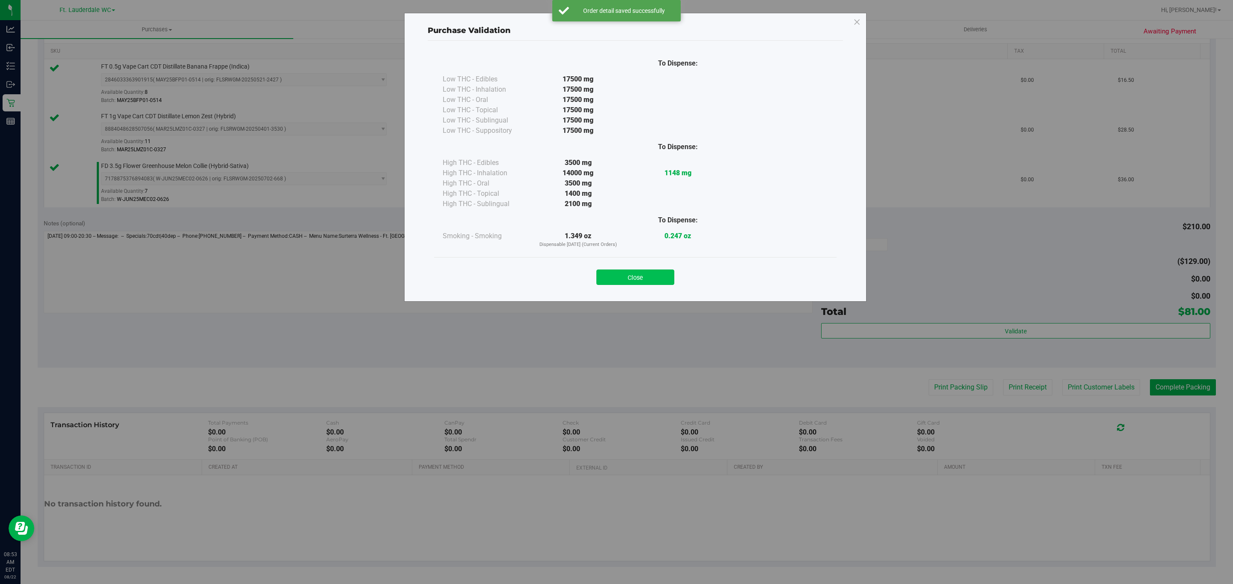
click at [664, 272] on button "Close" at bounding box center [636, 276] width 78 height 15
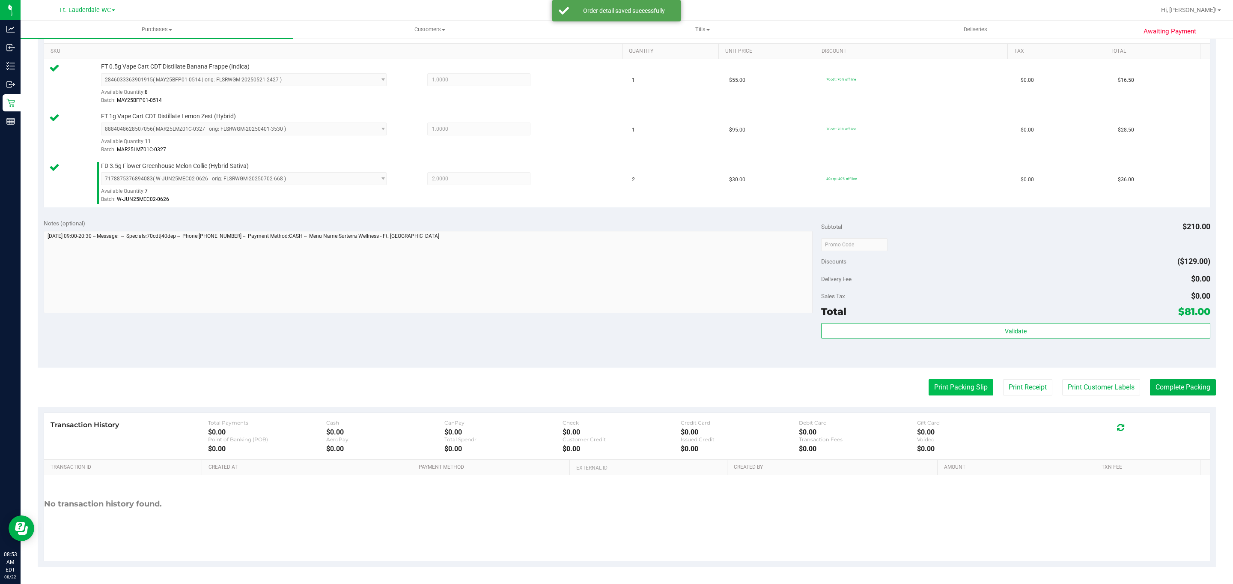
click at [940, 382] on button "Print Packing Slip" at bounding box center [961, 387] width 65 height 16
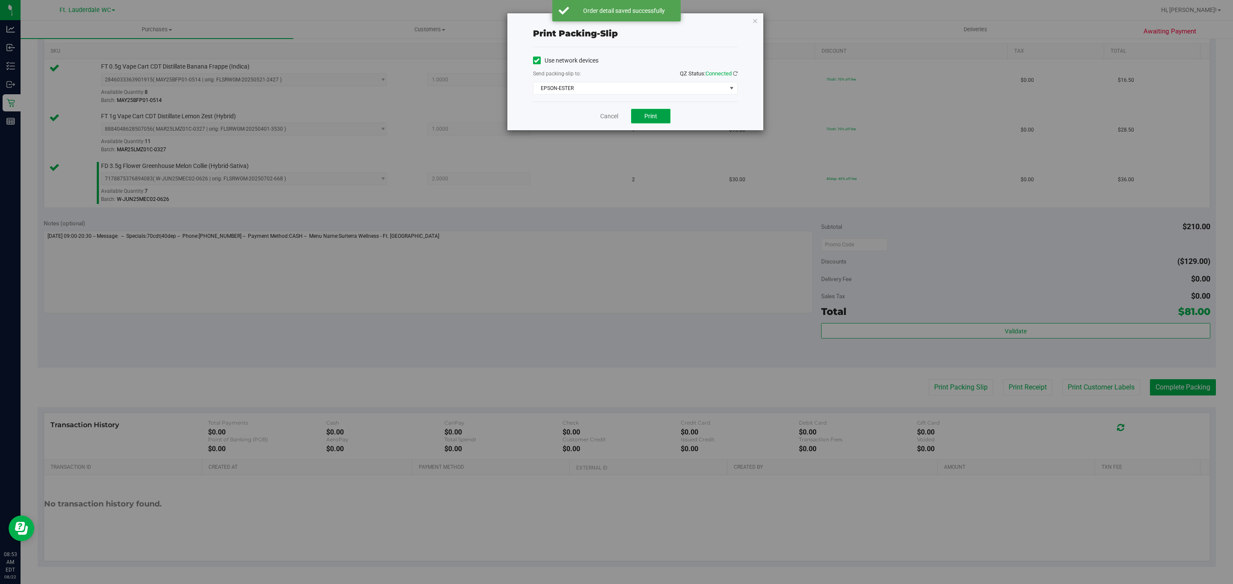
click at [641, 121] on button "Print" at bounding box center [650, 116] width 39 height 15
click at [757, 19] on icon "button" at bounding box center [755, 20] width 6 height 10
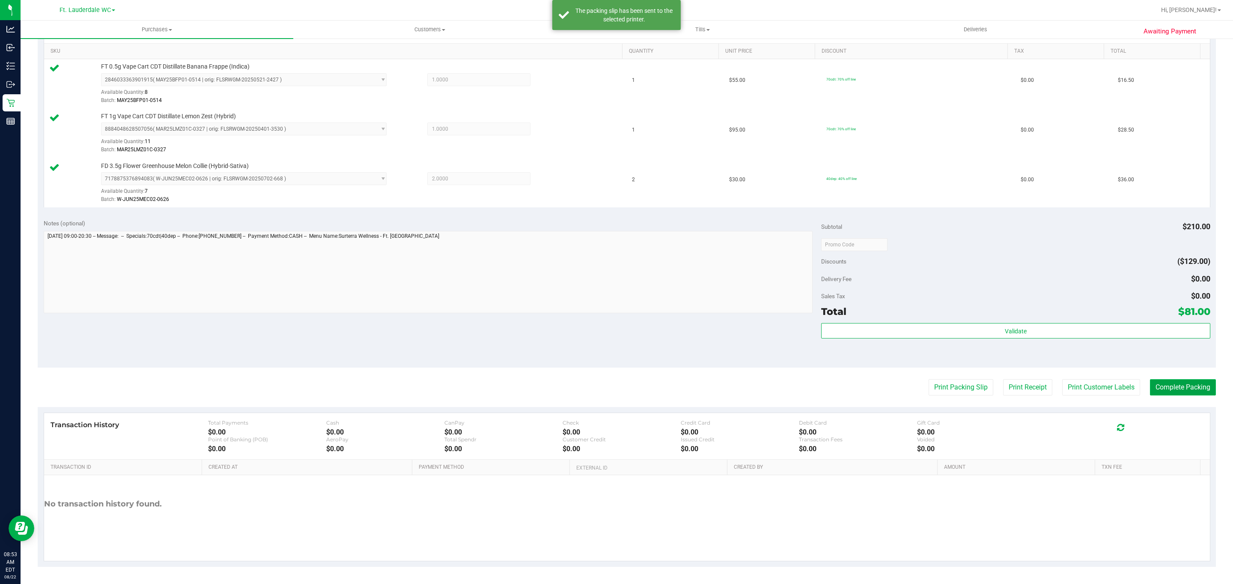
click at [1203, 385] on button "Complete Packing" at bounding box center [1183, 387] width 66 height 16
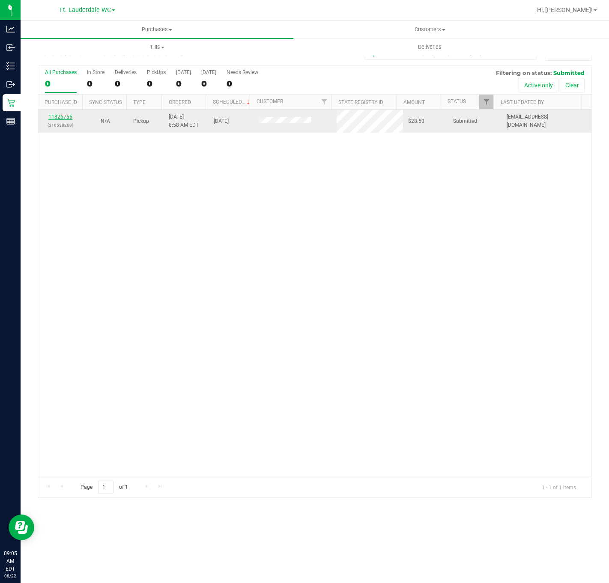
click at [55, 117] on link "11826755" at bounding box center [60, 117] width 24 height 6
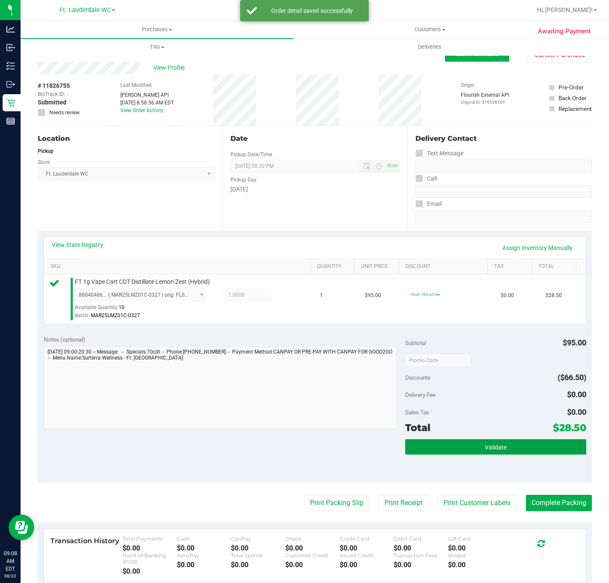
click at [525, 447] on button "Validate" at bounding box center [495, 446] width 181 height 15
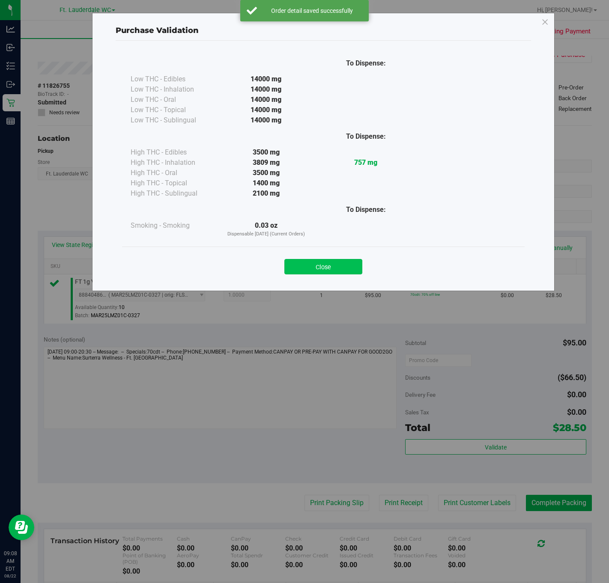
click at [342, 261] on button "Close" at bounding box center [323, 266] width 78 height 15
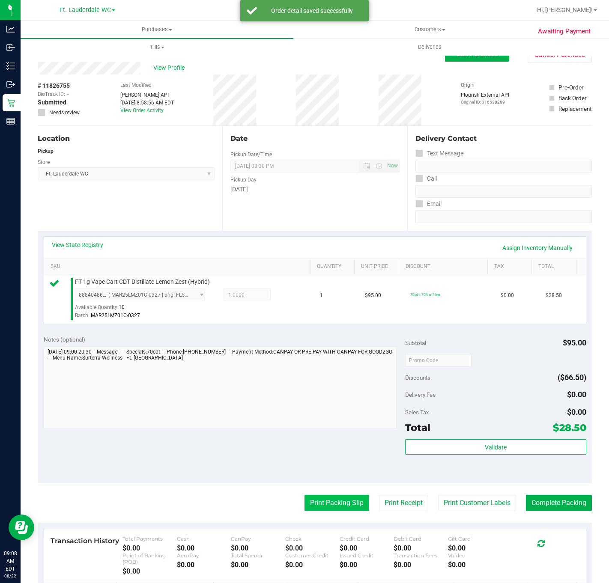
click at [321, 504] on button "Print Packing Slip" at bounding box center [336, 503] width 65 height 16
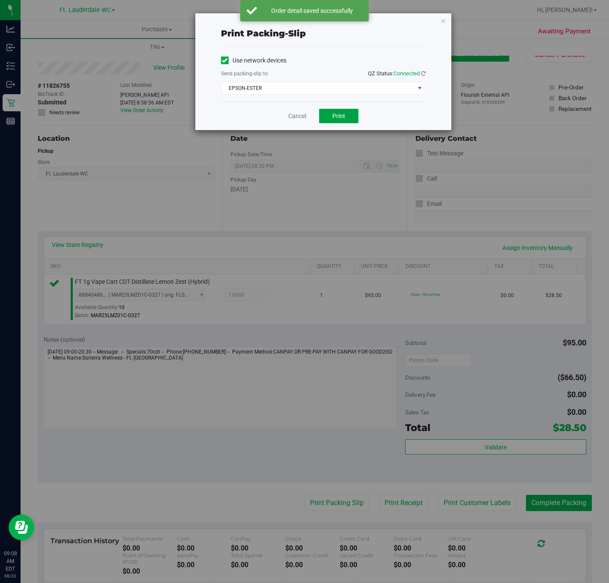
click at [342, 115] on span "Print" at bounding box center [338, 116] width 13 height 7
click at [445, 21] on icon "button" at bounding box center [443, 20] width 6 height 10
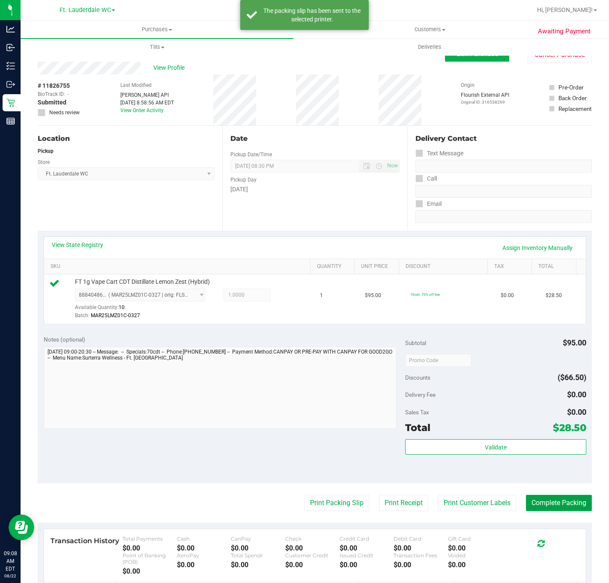
click at [571, 511] on button "Complete Packing" at bounding box center [559, 503] width 66 height 16
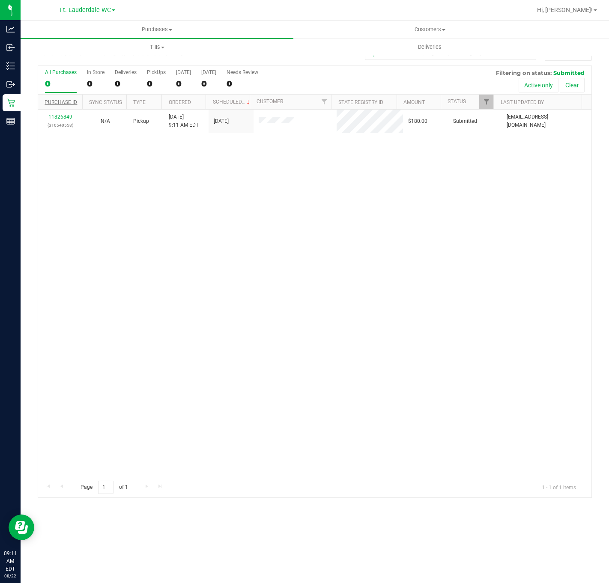
click at [68, 102] on link "Purchase ID" at bounding box center [61, 102] width 33 height 6
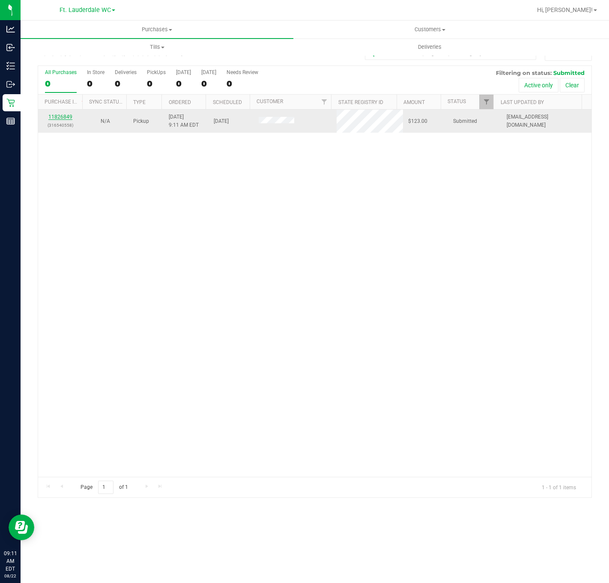
click at [57, 117] on link "11826849" at bounding box center [60, 117] width 24 height 6
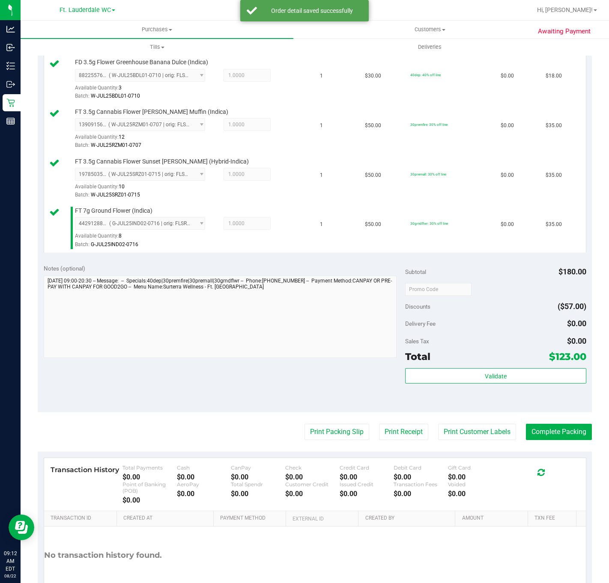
scroll to position [277, 0]
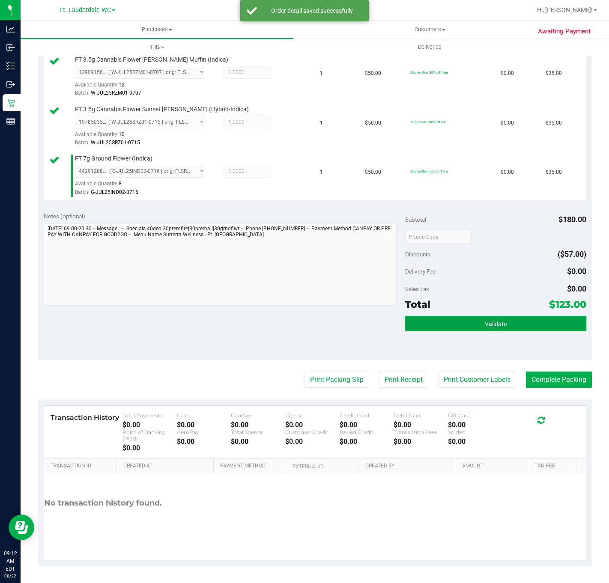
click at [452, 328] on button "Validate" at bounding box center [495, 323] width 181 height 15
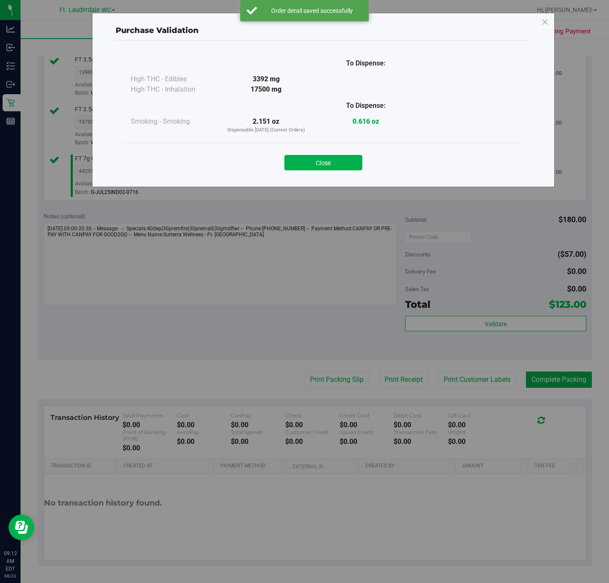
click at [338, 143] on div "Close" at bounding box center [323, 160] width 403 height 35
click at [329, 158] on button "Close" at bounding box center [323, 162] width 78 height 15
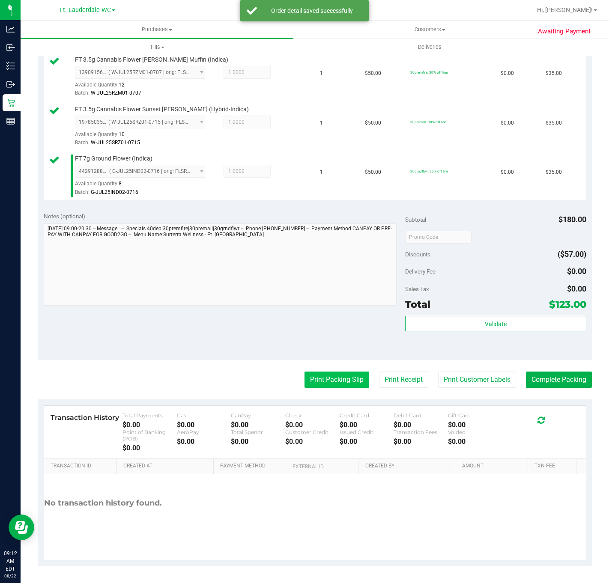
click at [323, 379] on button "Print Packing Slip" at bounding box center [336, 380] width 65 height 16
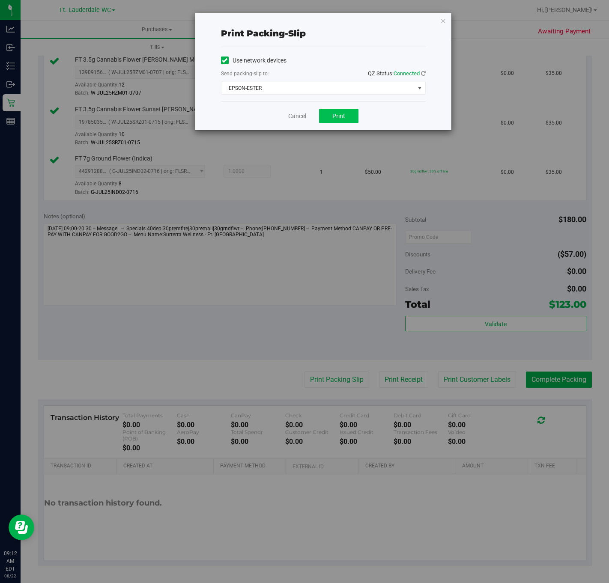
click at [336, 114] on span "Print" at bounding box center [338, 116] width 13 height 7
click at [442, 21] on icon "button" at bounding box center [443, 20] width 6 height 10
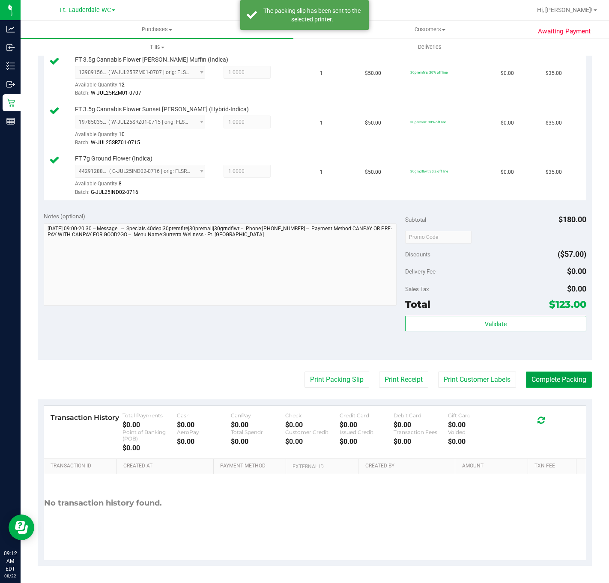
click at [548, 383] on button "Complete Packing" at bounding box center [559, 380] width 66 height 16
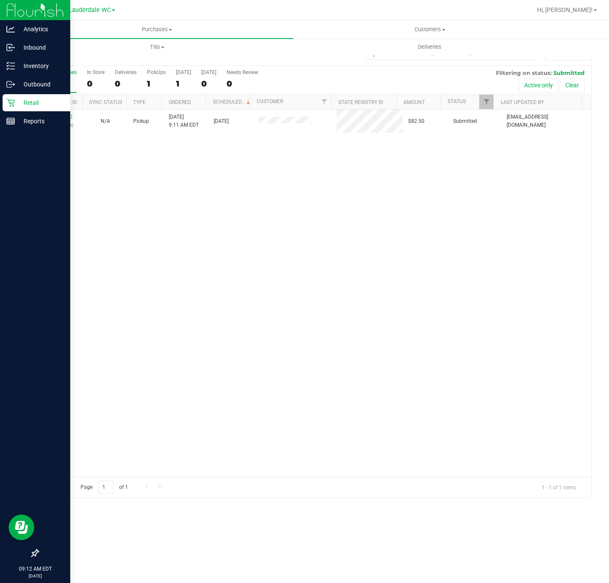
click at [11, 103] on icon at bounding box center [10, 103] width 8 height 8
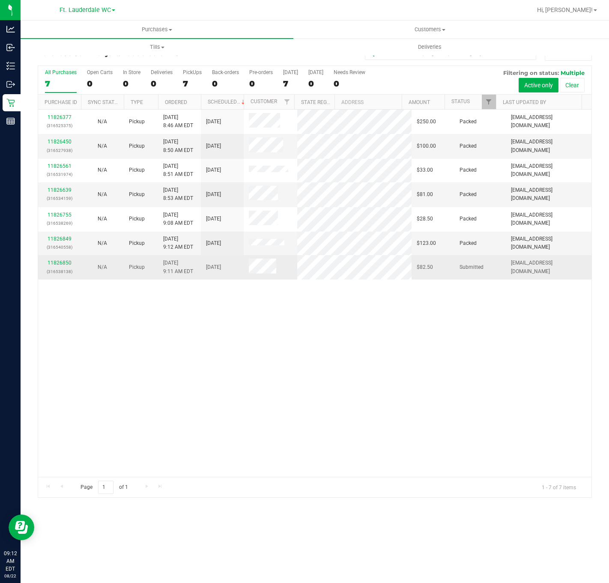
click at [116, 276] on td "N/A" at bounding box center [102, 267] width 43 height 24
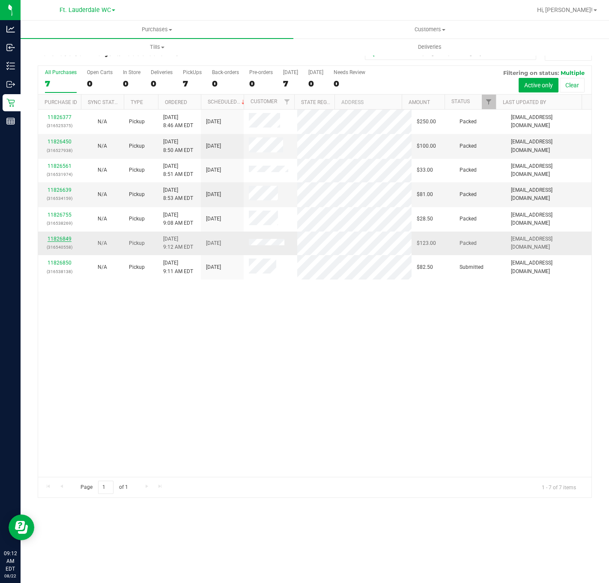
click at [63, 238] on link "11826849" at bounding box center [60, 239] width 24 height 6
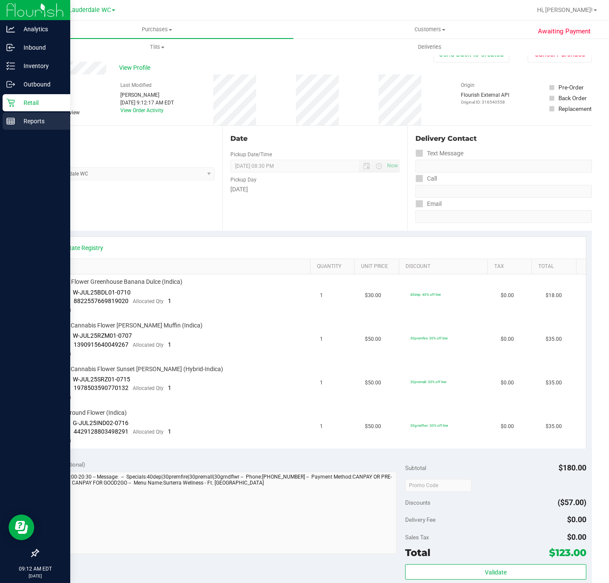
click at [10, 120] on line at bounding box center [11, 120] width 8 height 0
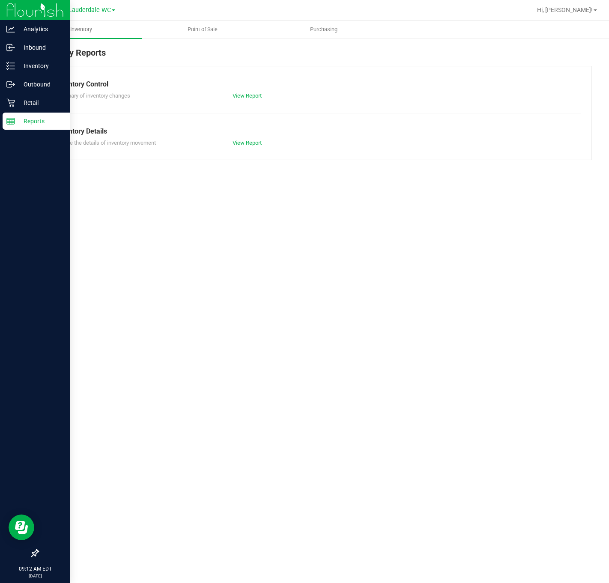
click at [36, 101] on p "Retail" at bounding box center [40, 103] width 51 height 10
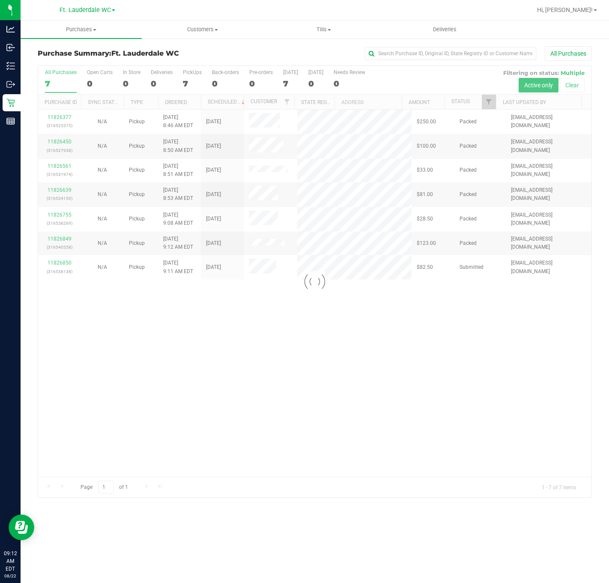
click at [374, 447] on div at bounding box center [314, 282] width 553 height 432
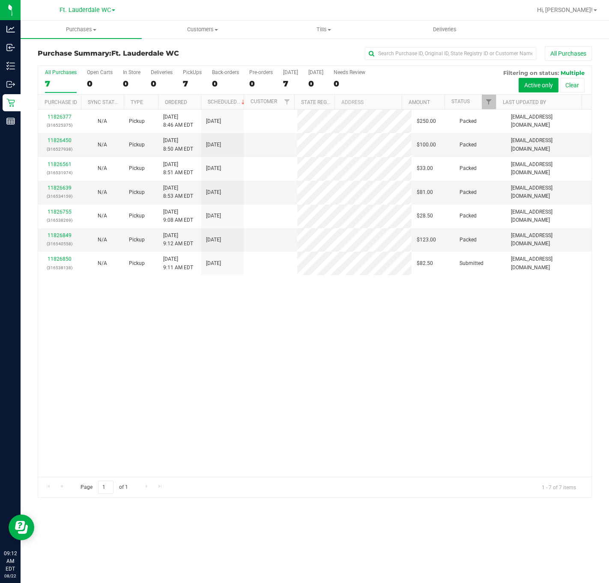
click at [355, 428] on div "11826377 (316525375) N/A Pickup 8/22/2025 8:46 AM EDT 8/22/2025 $250.00 Packed …" at bounding box center [314, 293] width 553 height 367
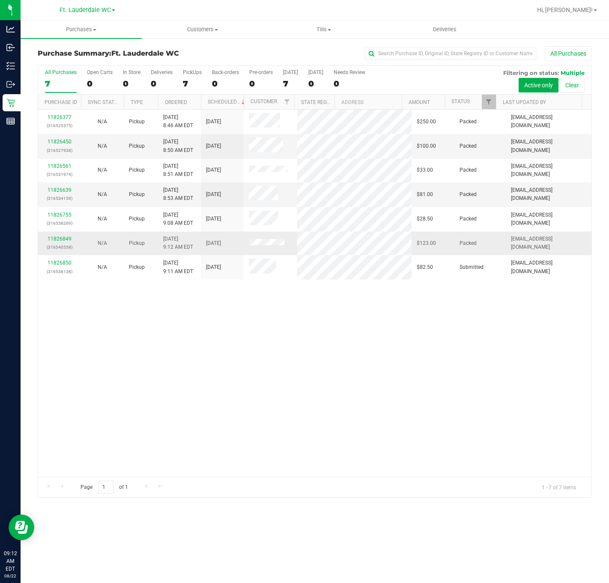
click at [55, 247] on p "(316540558)" at bounding box center [59, 247] width 33 height 8
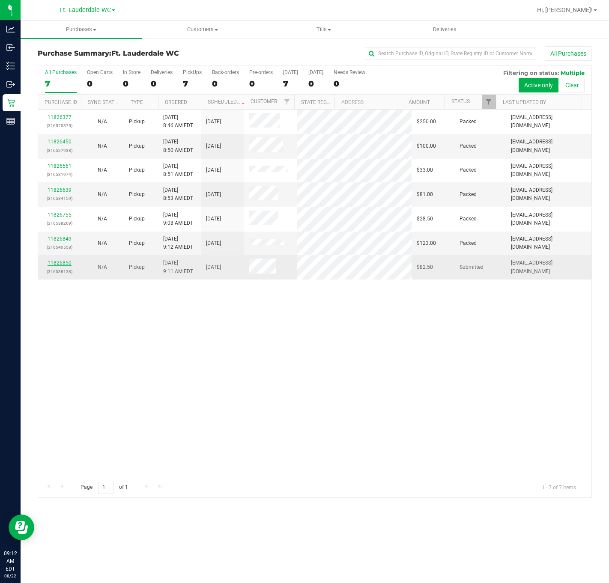
click at [60, 263] on link "11826850" at bounding box center [60, 263] width 24 height 6
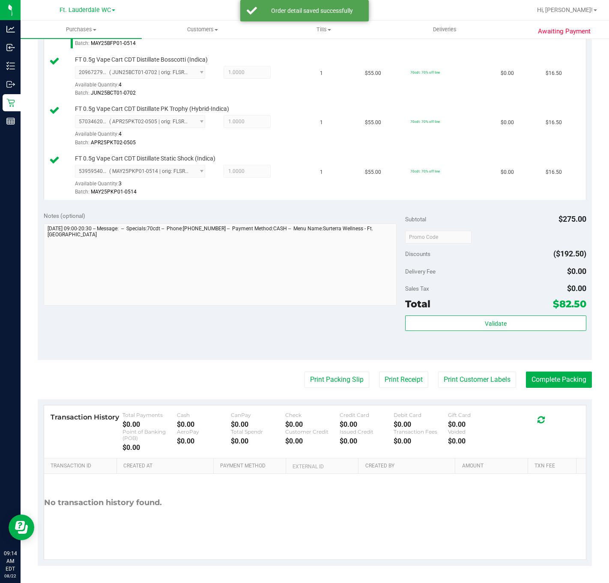
scroll to position [324, 0]
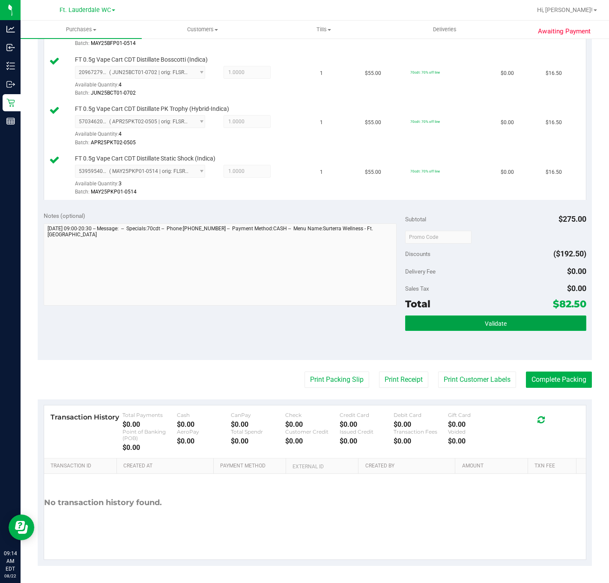
click at [468, 319] on button "Validate" at bounding box center [495, 323] width 181 height 15
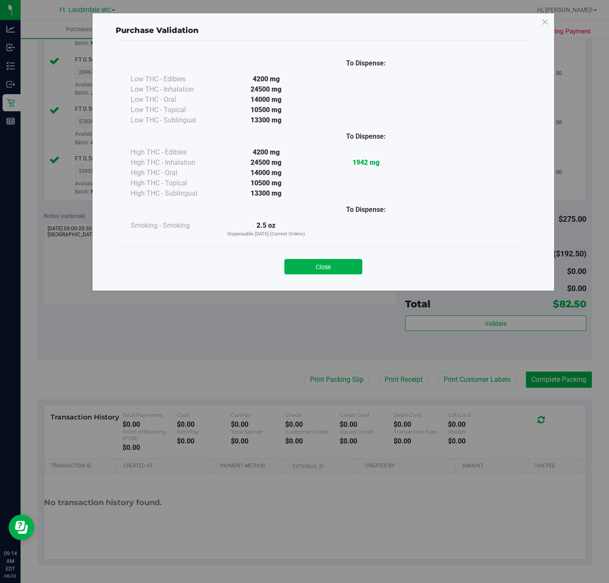
click at [334, 291] on div "Purchase Validation To Dispense: Low THC - Edibles 4200 mg" at bounding box center [323, 152] width 463 height 278
click at [333, 392] on div "Purchase Validation To Dispense: Low THC - Edibles 4200 mg" at bounding box center [307, 291] width 615 height 583
click at [329, 263] on button "Close" at bounding box center [323, 266] width 78 height 15
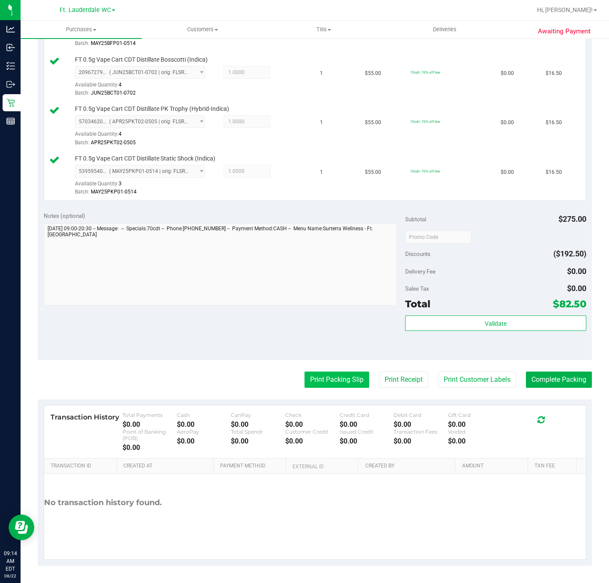
click at [320, 379] on button "Print Packing Slip" at bounding box center [336, 380] width 65 height 16
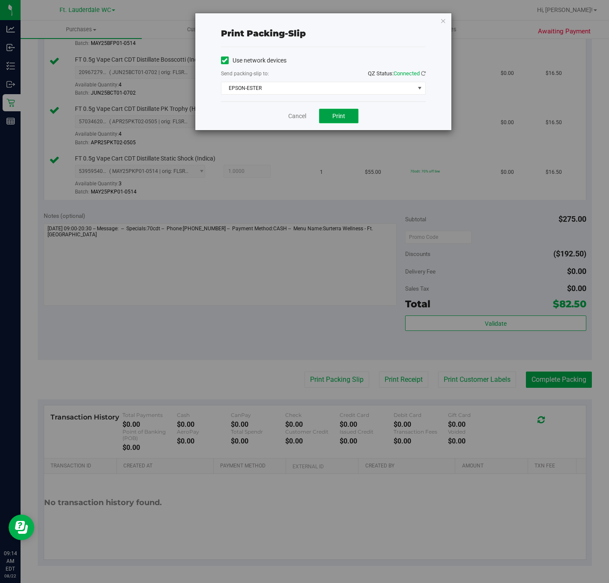
click at [347, 119] on button "Print" at bounding box center [338, 116] width 39 height 15
click at [442, 21] on icon "button" at bounding box center [443, 20] width 6 height 10
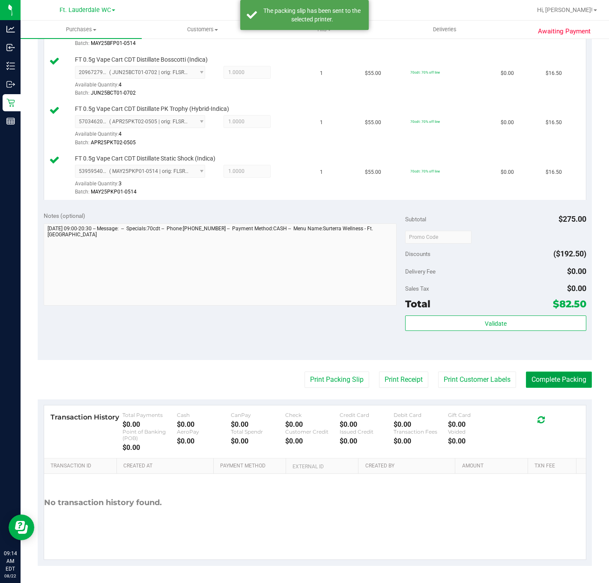
click at [561, 385] on button "Complete Packing" at bounding box center [559, 380] width 66 height 16
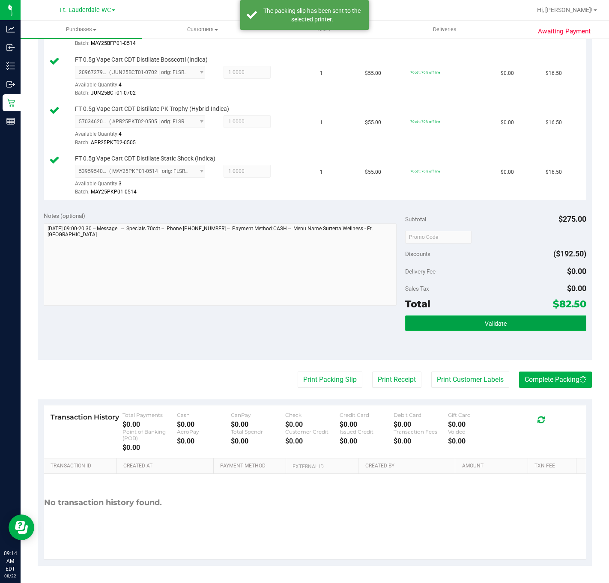
click at [541, 328] on button "Validate" at bounding box center [495, 323] width 181 height 15
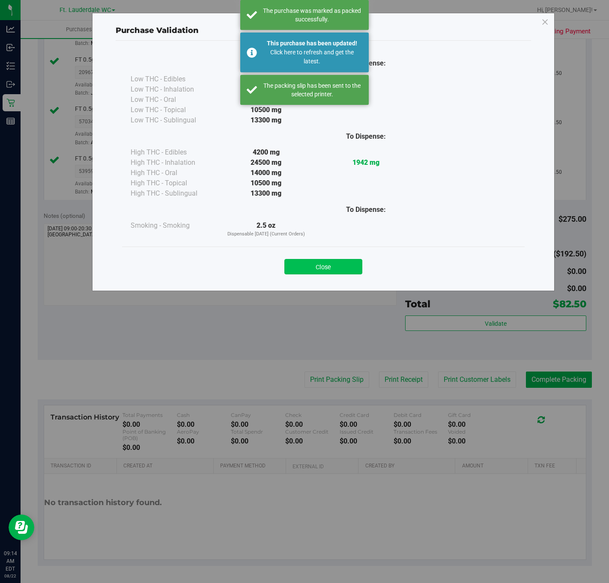
click at [320, 262] on button "Close" at bounding box center [323, 266] width 78 height 15
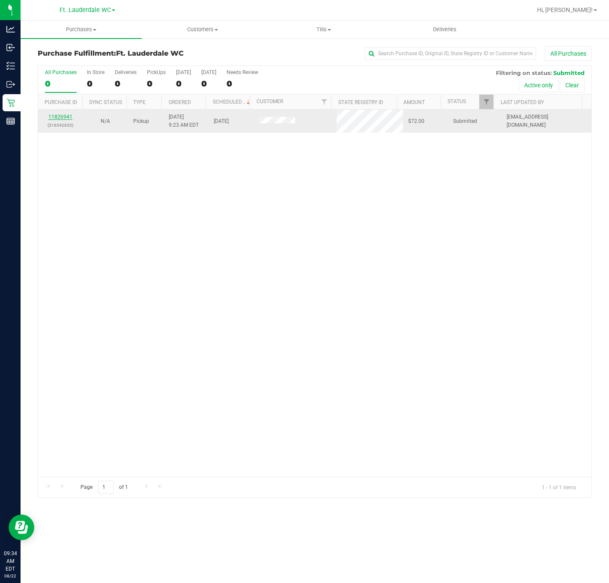
click at [66, 120] on link "11826941" at bounding box center [60, 117] width 24 height 6
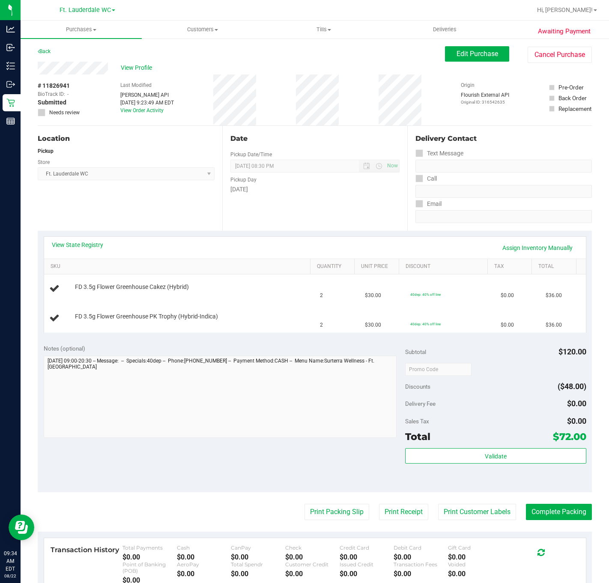
click at [239, 460] on div "Notes (optional) Subtotal $120.00 Discounts ($48.00) Delivery Fee $0.00 Sales T…" at bounding box center [315, 415] width 554 height 154
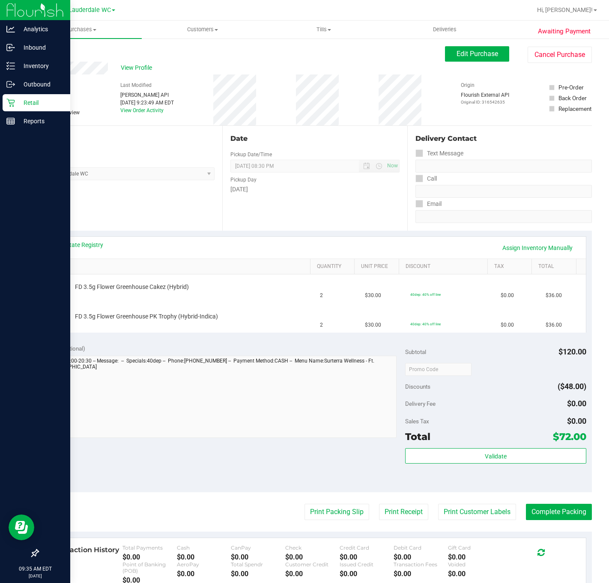
click at [40, 103] on p "Retail" at bounding box center [40, 103] width 51 height 10
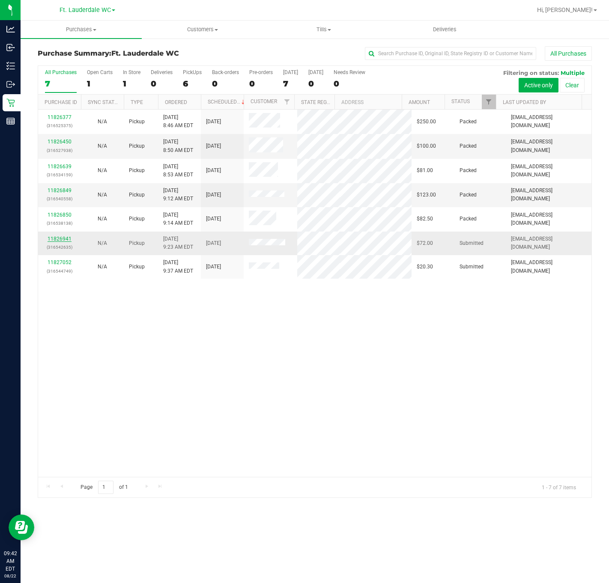
click at [60, 236] on link "11826941" at bounding box center [60, 239] width 24 height 6
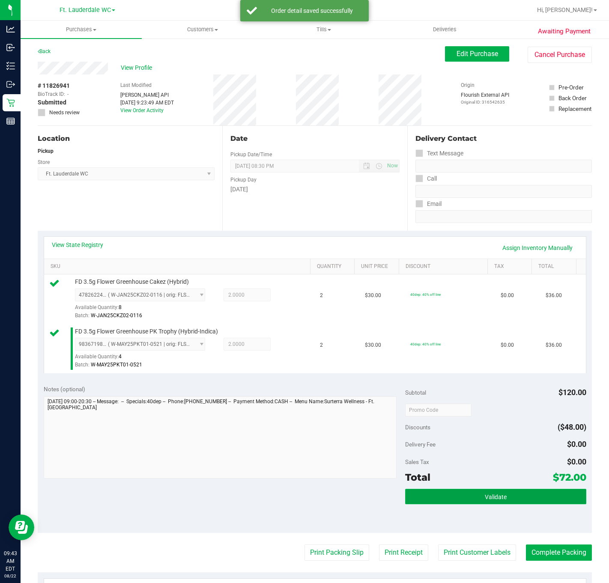
click at [502, 495] on button "Validate" at bounding box center [495, 496] width 181 height 15
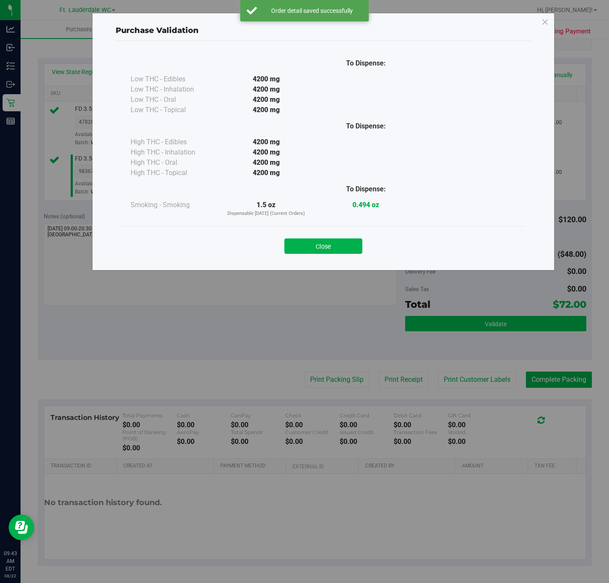
scroll to position [175, 0]
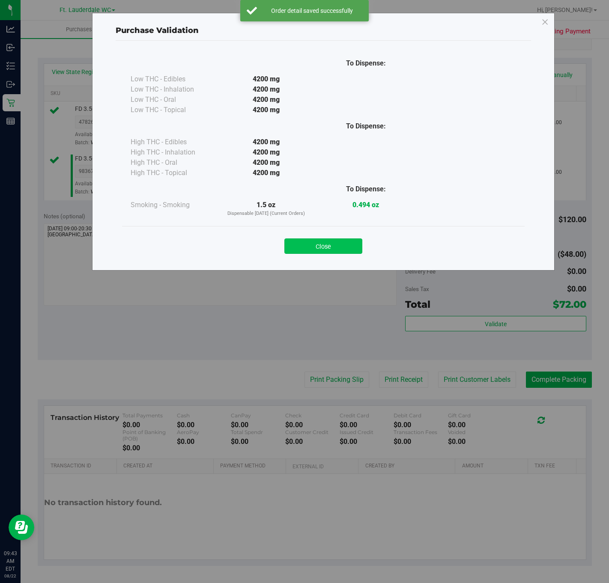
click at [323, 245] on button "Close" at bounding box center [323, 246] width 78 height 15
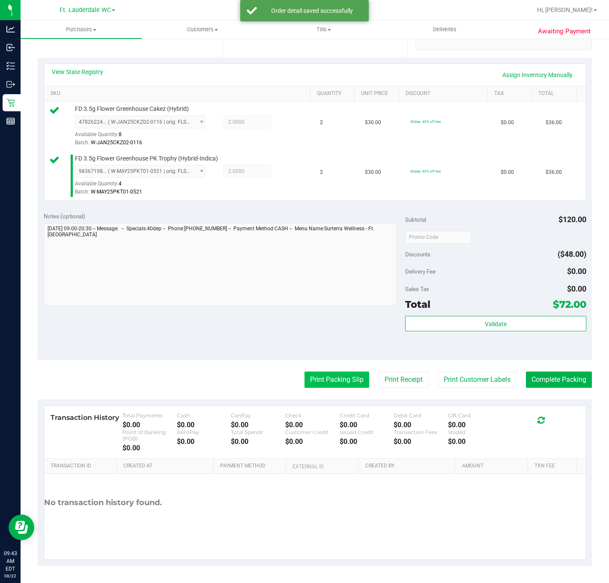
click at [333, 381] on button "Print Packing Slip" at bounding box center [336, 380] width 65 height 16
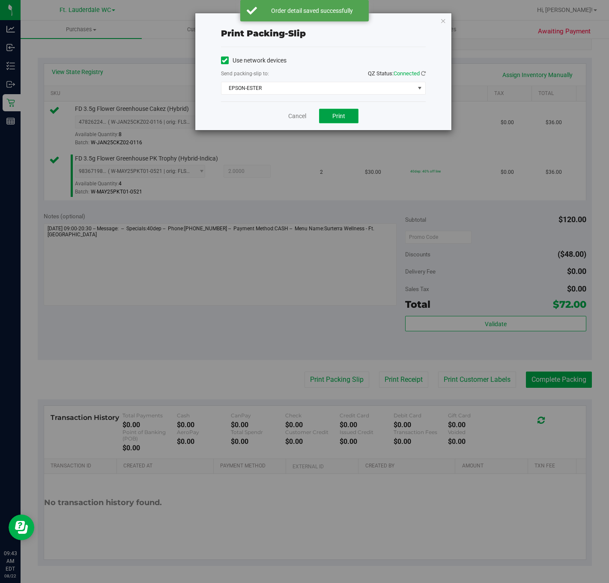
click at [333, 119] on span "Print" at bounding box center [338, 116] width 13 height 7
click at [442, 21] on icon "button" at bounding box center [443, 20] width 6 height 10
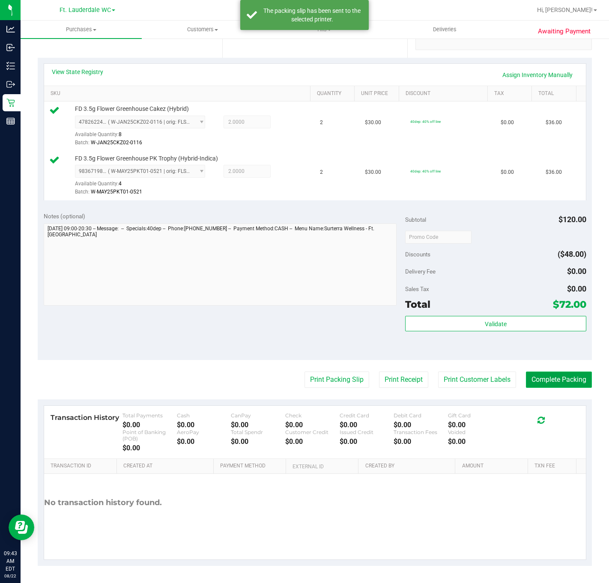
click at [546, 376] on button "Complete Packing" at bounding box center [559, 380] width 66 height 16
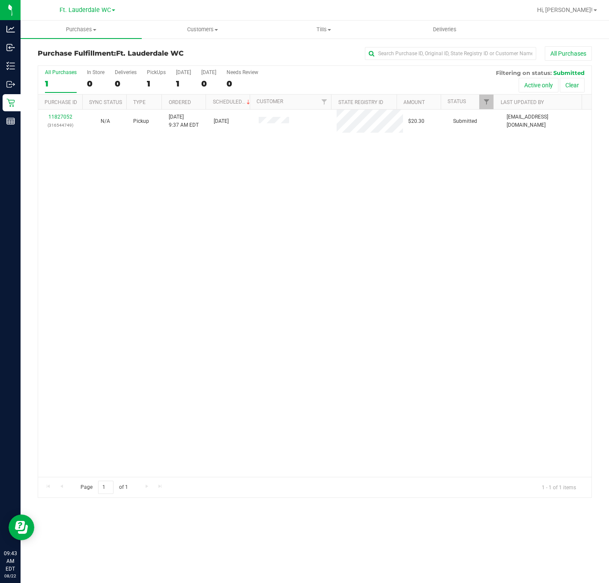
click at [203, 233] on div "11827052 (316544749) N/A Pickup 8/22/2025 9:37 AM EDT 8/22/2025 $20.30 Submitte…" at bounding box center [314, 293] width 553 height 367
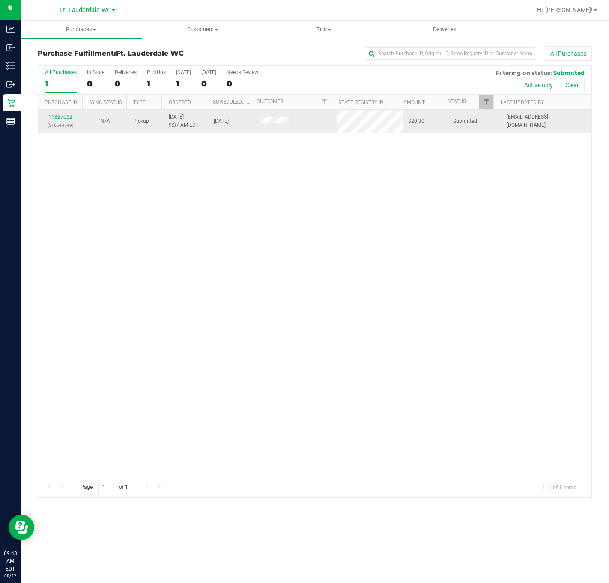
click at [52, 128] on p "(316544749)" at bounding box center [60, 125] width 35 height 8
click at [67, 118] on link "11827052" at bounding box center [60, 117] width 24 height 6
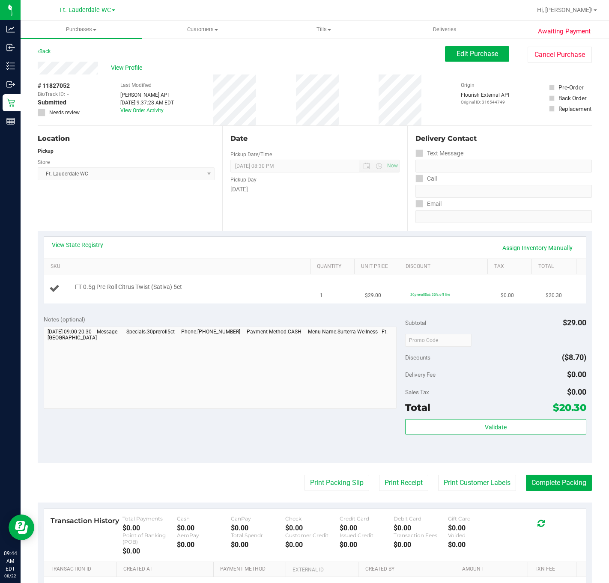
click at [125, 292] on div at bounding box center [192, 292] width 235 height 0
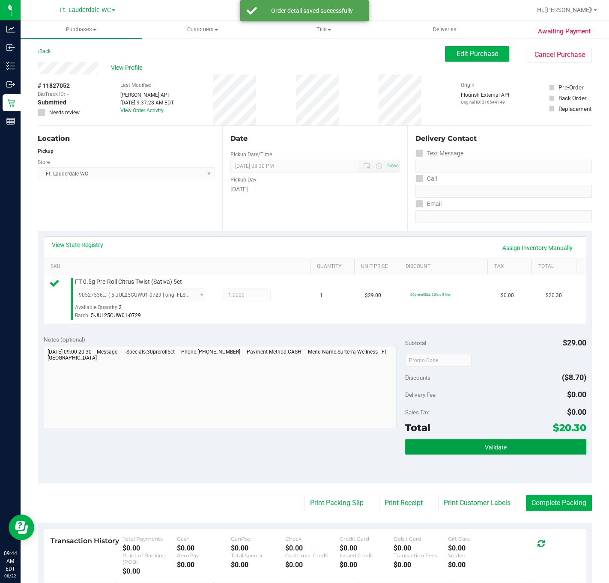
click at [479, 454] on button "Validate" at bounding box center [495, 446] width 181 height 15
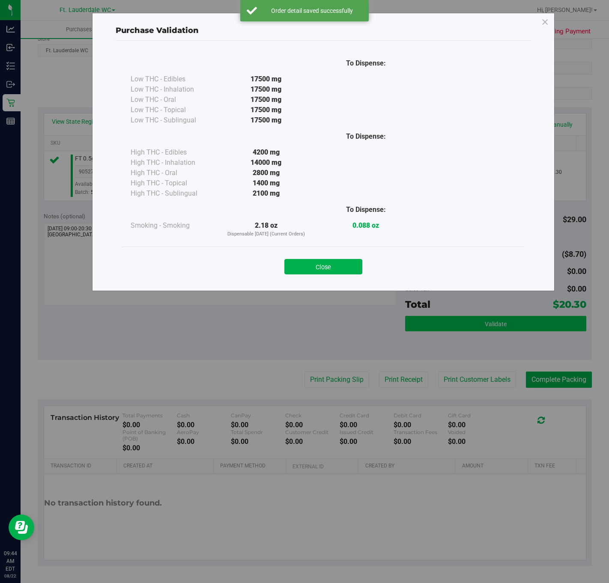
scroll to position [120, 0]
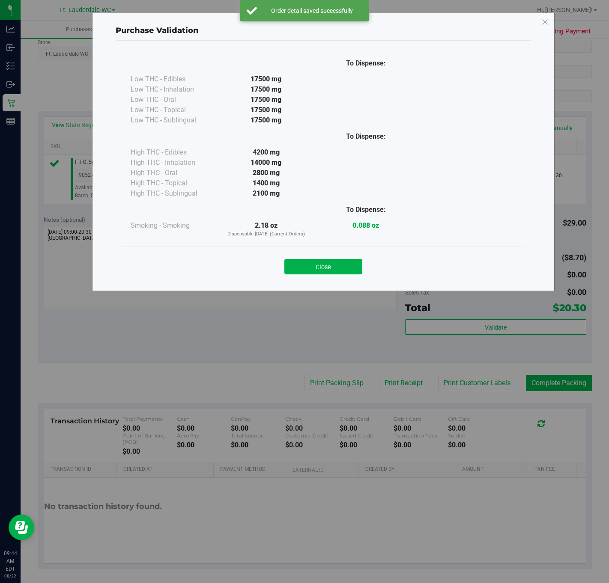
click at [306, 248] on div "Close" at bounding box center [323, 264] width 403 height 35
click at [328, 409] on div "Purchase Validation To Dispense: Low THC - Edibles 17500 mg" at bounding box center [307, 291] width 615 height 583
click at [329, 265] on button "Close" at bounding box center [323, 266] width 78 height 15
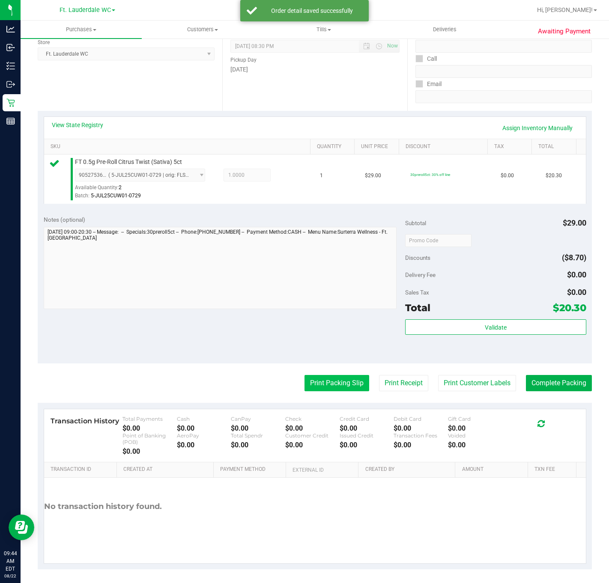
click at [310, 385] on button "Print Packing Slip" at bounding box center [336, 383] width 65 height 16
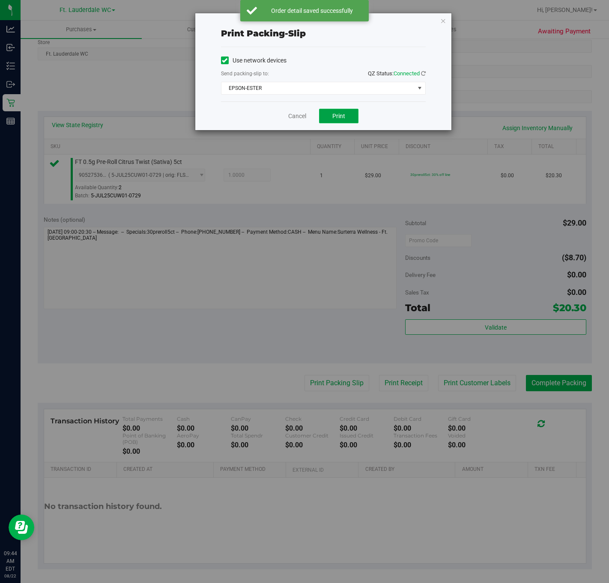
click at [339, 117] on span "Print" at bounding box center [338, 116] width 13 height 7
click at [444, 36] on div "Print packing-slip Use network devices Send packing-slip to: QZ Status: Connect…" at bounding box center [323, 71] width 256 height 117
click at [442, 23] on icon "button" at bounding box center [443, 20] width 6 height 10
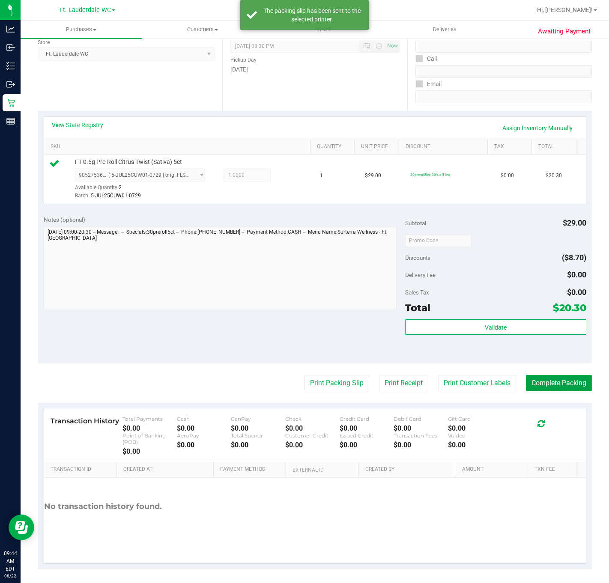
click at [534, 385] on button "Complete Packing" at bounding box center [559, 383] width 66 height 16
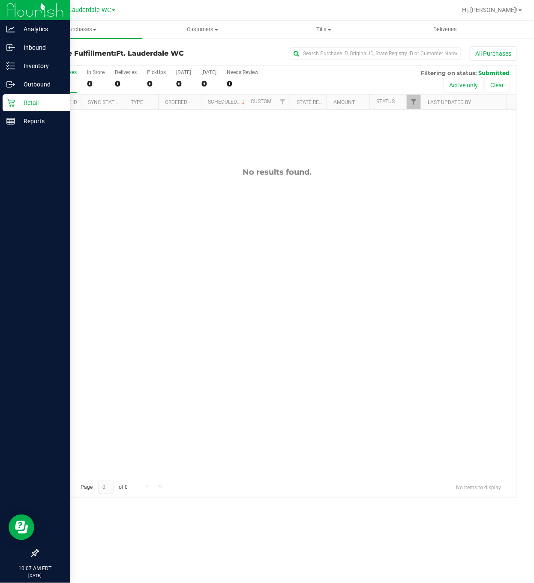
click at [31, 96] on div "Retail" at bounding box center [37, 102] width 68 height 17
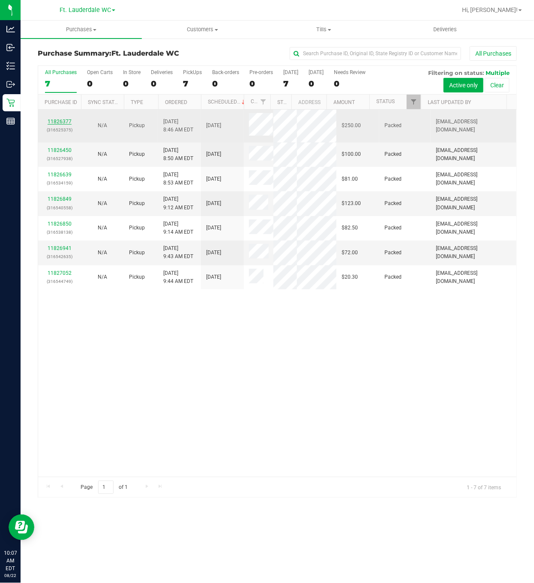
click at [56, 119] on link "11826377" at bounding box center [60, 122] width 24 height 6
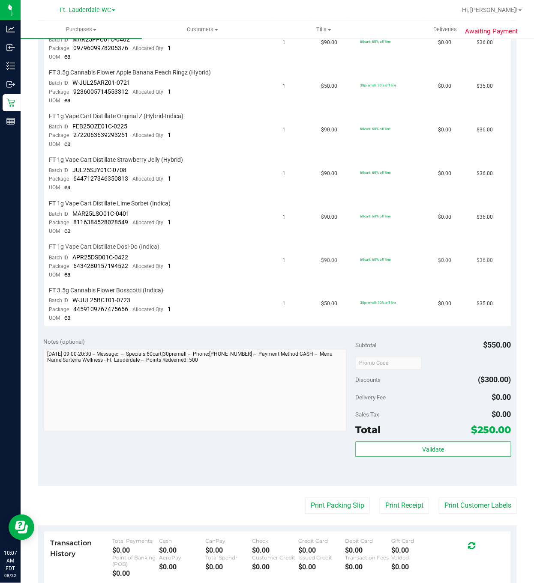
scroll to position [321, 0]
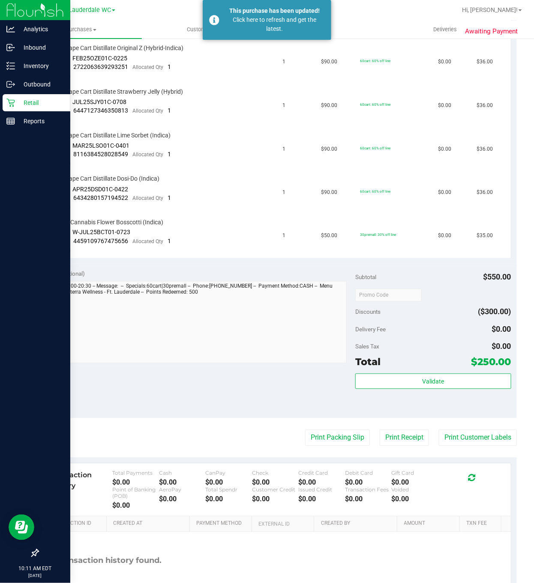
click at [26, 107] on p "Retail" at bounding box center [40, 103] width 51 height 10
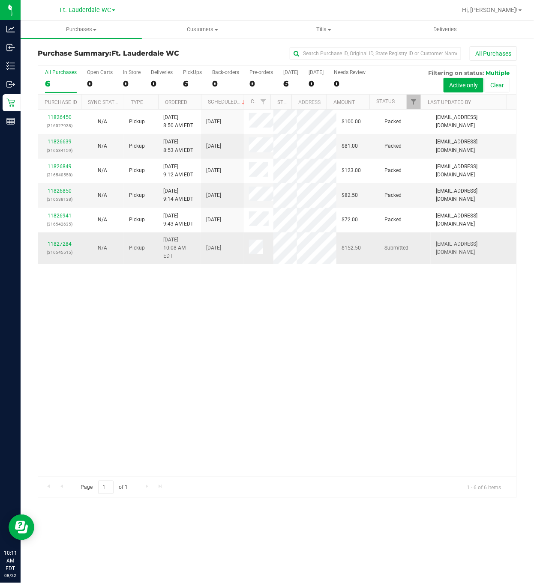
click at [58, 257] on div "11827284 (316545515)" at bounding box center [59, 248] width 33 height 16
click at [59, 247] on link "11827284" at bounding box center [60, 244] width 24 height 6
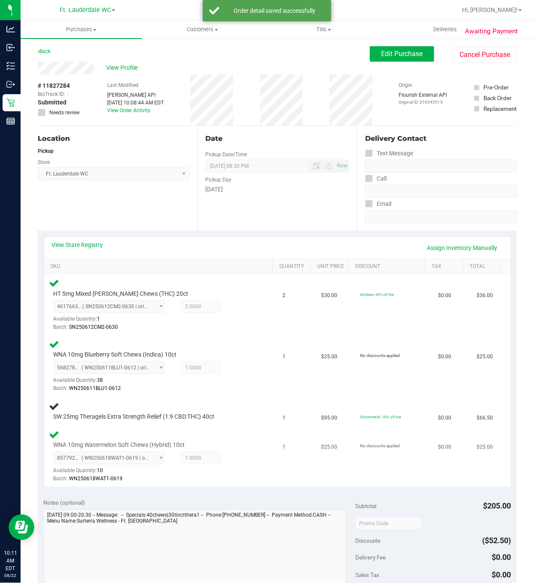
click at [289, 429] on td "1" at bounding box center [296, 456] width 39 height 61
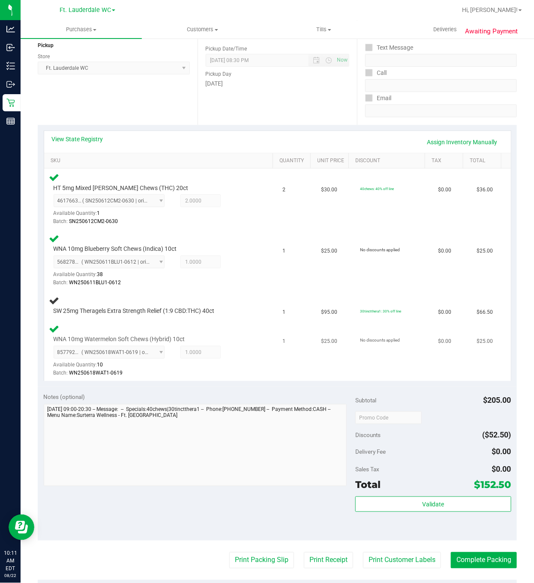
scroll to position [137, 0]
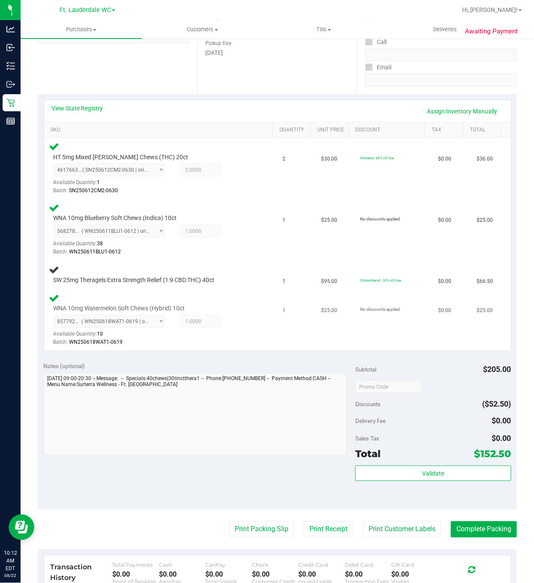
click at [293, 349] on td "1" at bounding box center [296, 320] width 39 height 61
click at [284, 296] on td "1" at bounding box center [296, 320] width 39 height 61
click at [316, 265] on td "$95.00" at bounding box center [335, 274] width 39 height 29
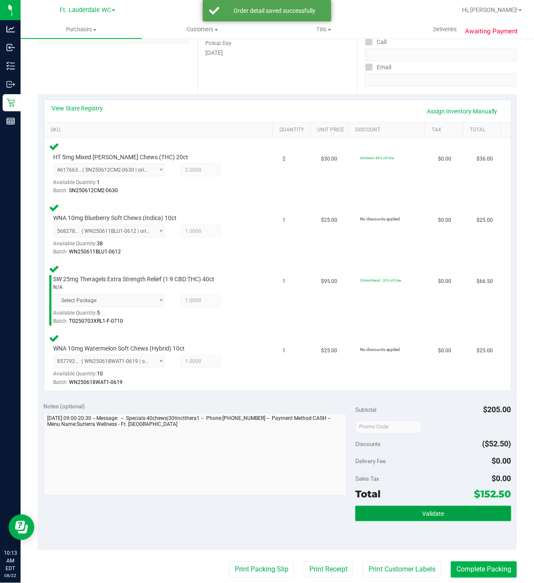
click at [427, 513] on span "Validate" at bounding box center [433, 514] width 22 height 7
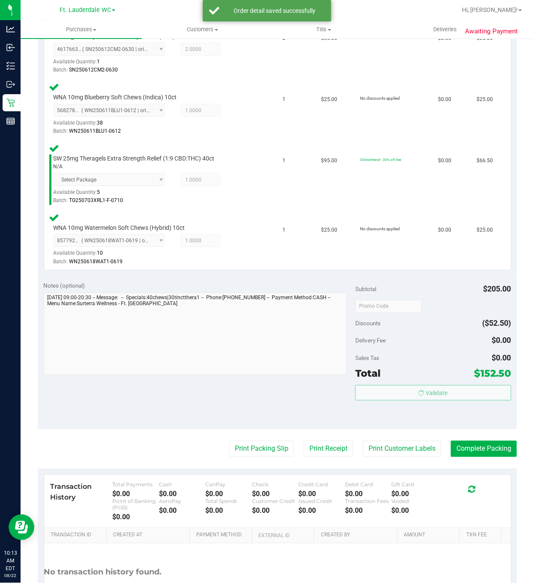
scroll to position [328, 0]
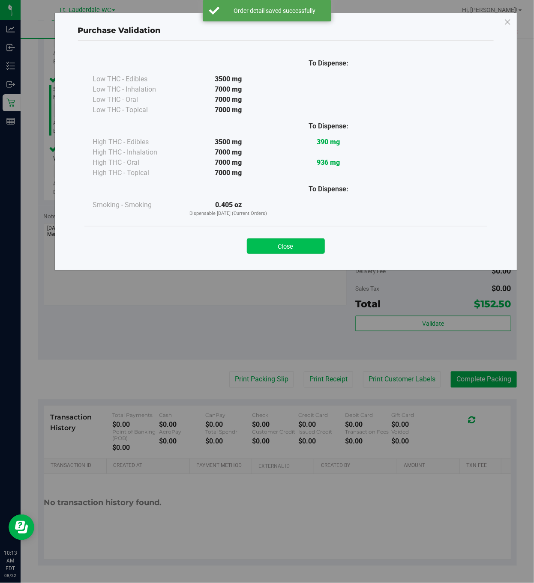
click at [283, 249] on button "Close" at bounding box center [286, 246] width 78 height 15
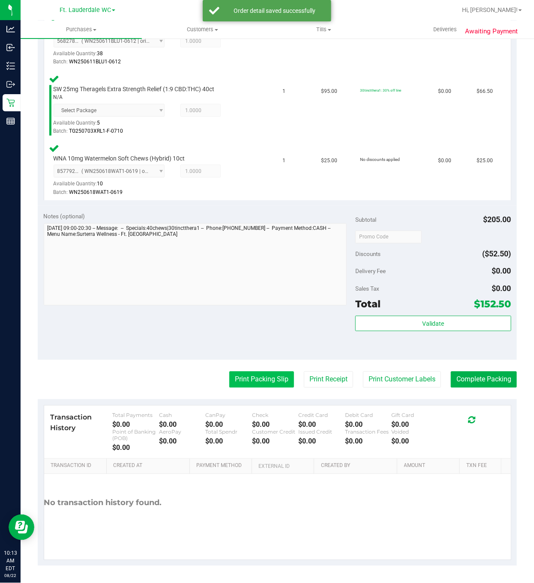
click at [240, 385] on button "Print Packing Slip" at bounding box center [261, 380] width 65 height 16
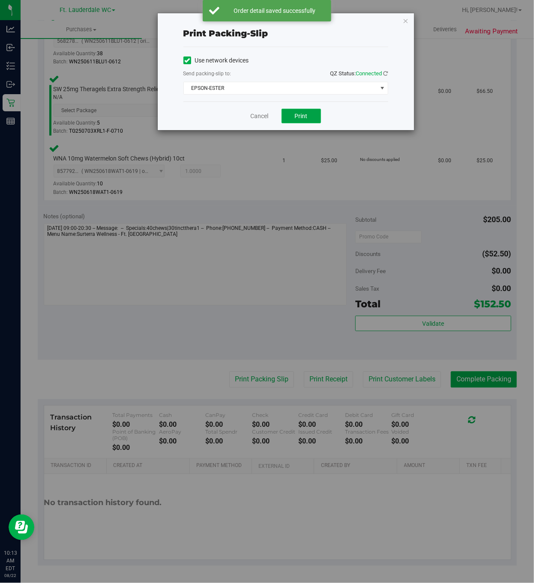
click at [296, 117] on span "Print" at bounding box center [301, 116] width 13 height 7
click at [405, 21] on icon "button" at bounding box center [406, 20] width 6 height 10
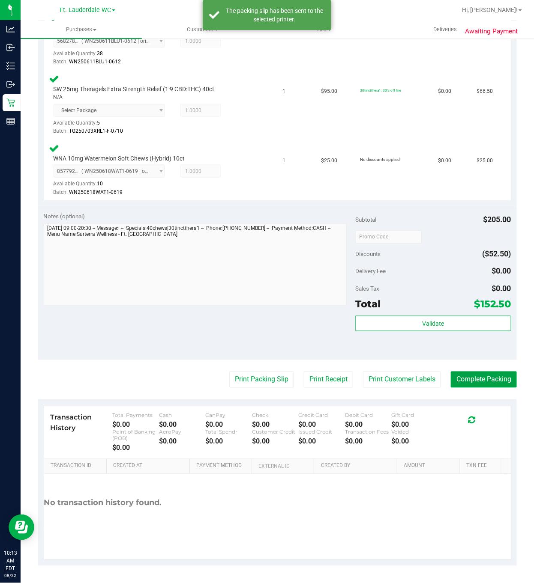
click at [486, 381] on button "Complete Packing" at bounding box center [484, 380] width 66 height 16
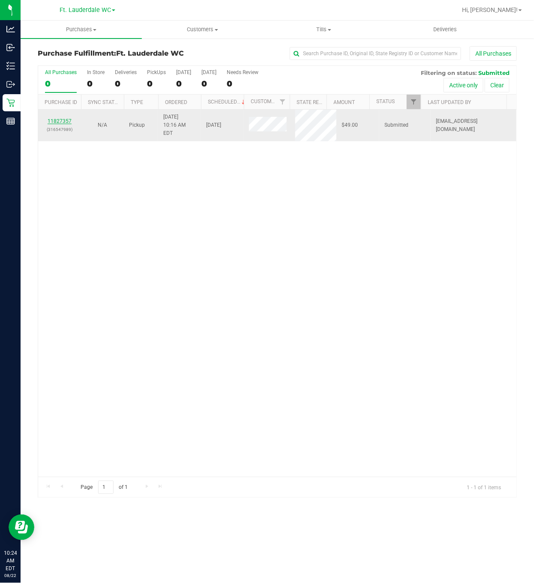
click at [59, 118] on link "11827357" at bounding box center [60, 121] width 24 height 6
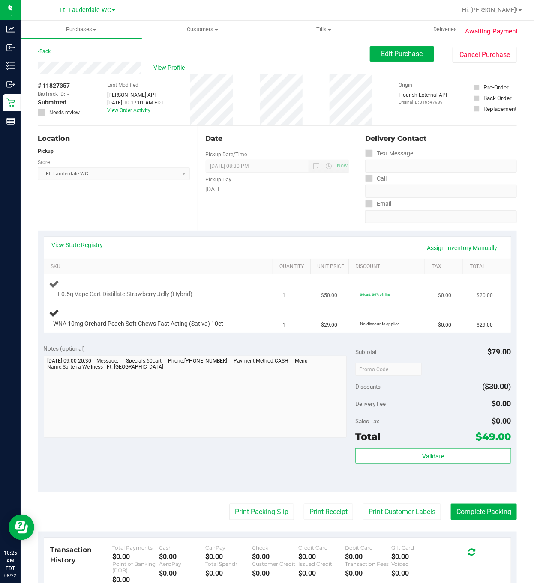
click at [257, 295] on div "FT 0.5g Vape Cart Distillate Strawberry Jelly (Hybrid)" at bounding box center [160, 289] width 223 height 20
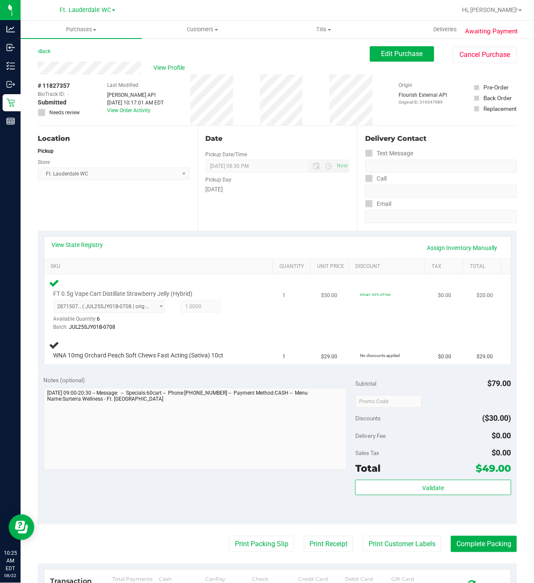
click at [299, 328] on td "1" at bounding box center [296, 305] width 39 height 61
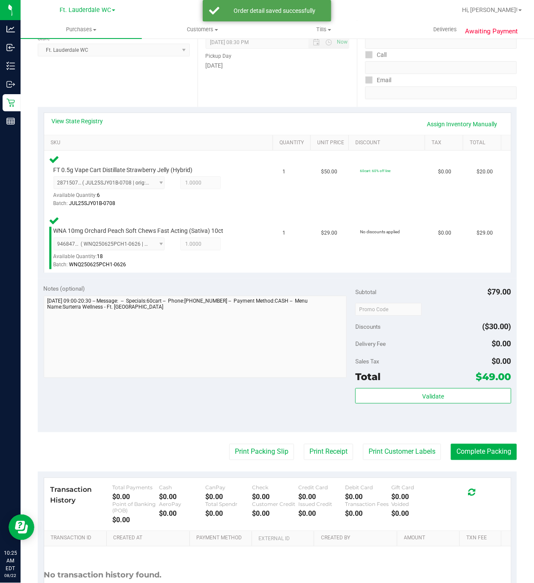
scroll to position [174, 0]
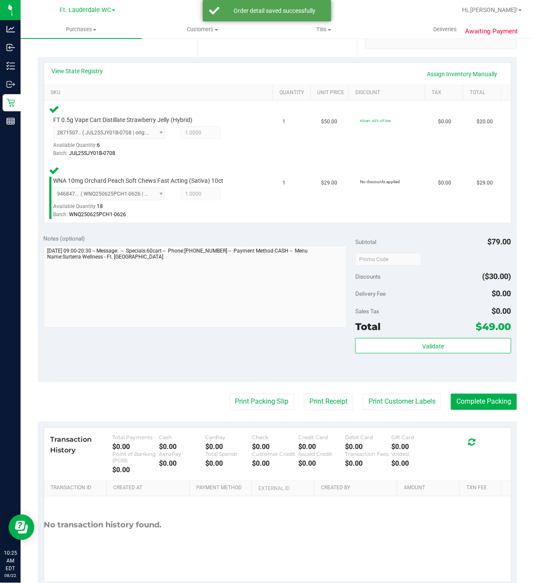
click at [450, 366] on div "Validate" at bounding box center [433, 357] width 156 height 39
click at [445, 352] on button "Validate" at bounding box center [433, 345] width 156 height 15
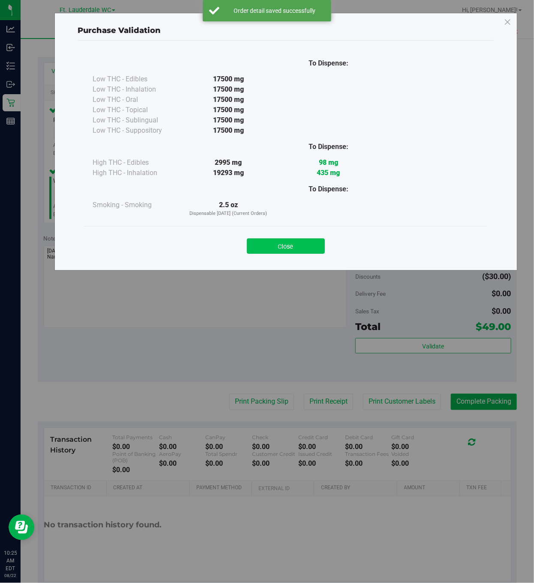
click at [309, 241] on button "Close" at bounding box center [286, 246] width 78 height 15
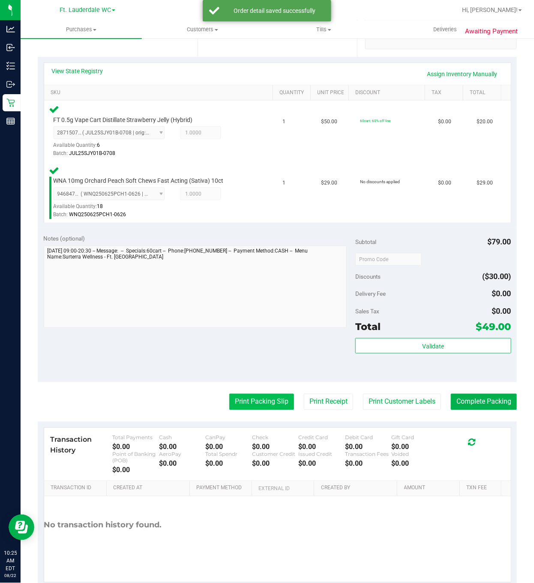
click at [254, 396] on button "Print Packing Slip" at bounding box center [261, 402] width 65 height 16
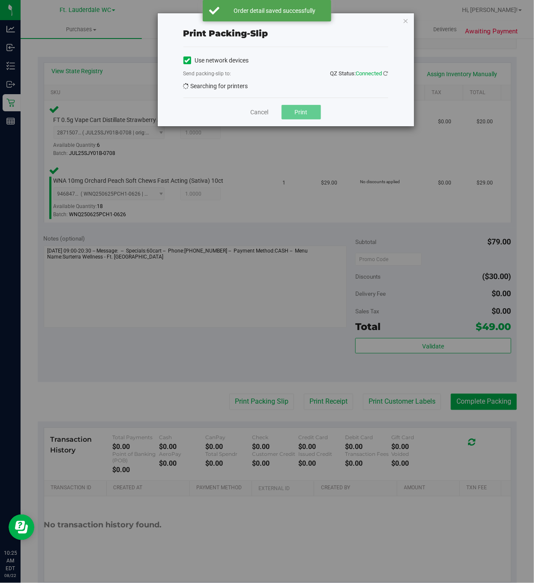
click at [238, 406] on div "Print packing-slip Use network devices Send packing-slip to: QZ Status: Connect…" at bounding box center [270, 291] width 540 height 583
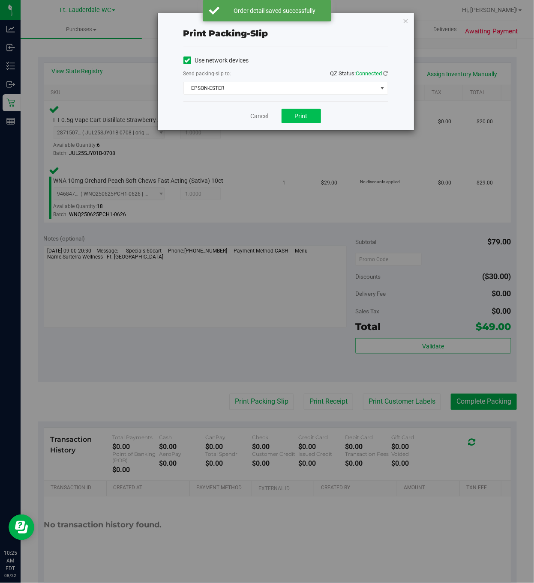
click at [284, 117] on button "Print" at bounding box center [300, 116] width 39 height 15
click at [405, 21] on icon "button" at bounding box center [406, 20] width 6 height 10
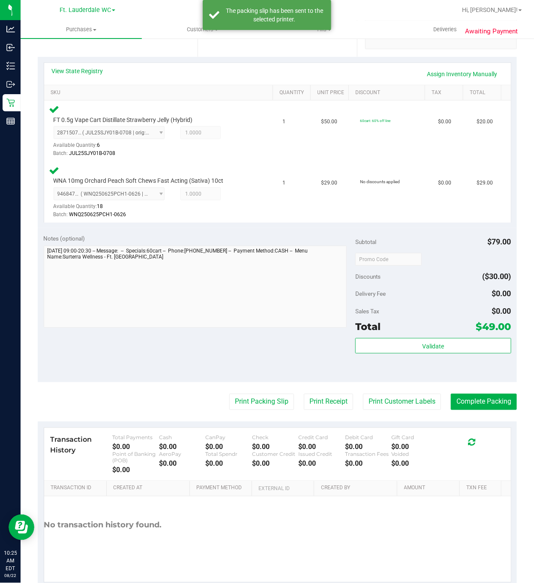
click at [481, 371] on div "Validate" at bounding box center [433, 357] width 156 height 39
click at [470, 403] on button "Complete Packing" at bounding box center [484, 402] width 66 height 16
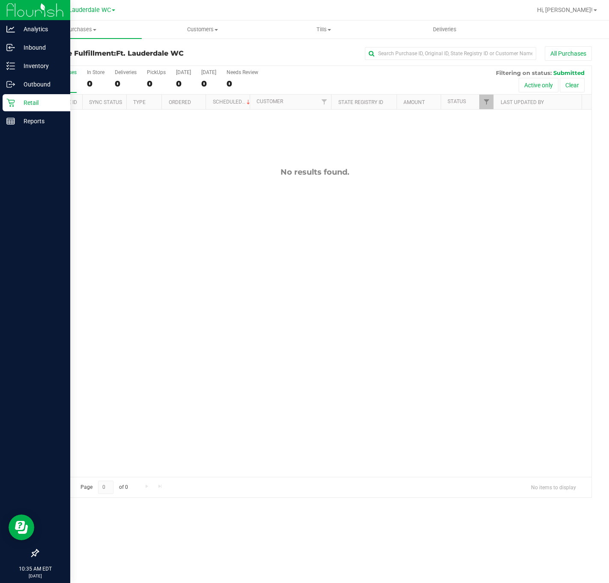
click at [33, 104] on p "Retail" at bounding box center [40, 103] width 51 height 10
